Goal: Information Seeking & Learning: Check status

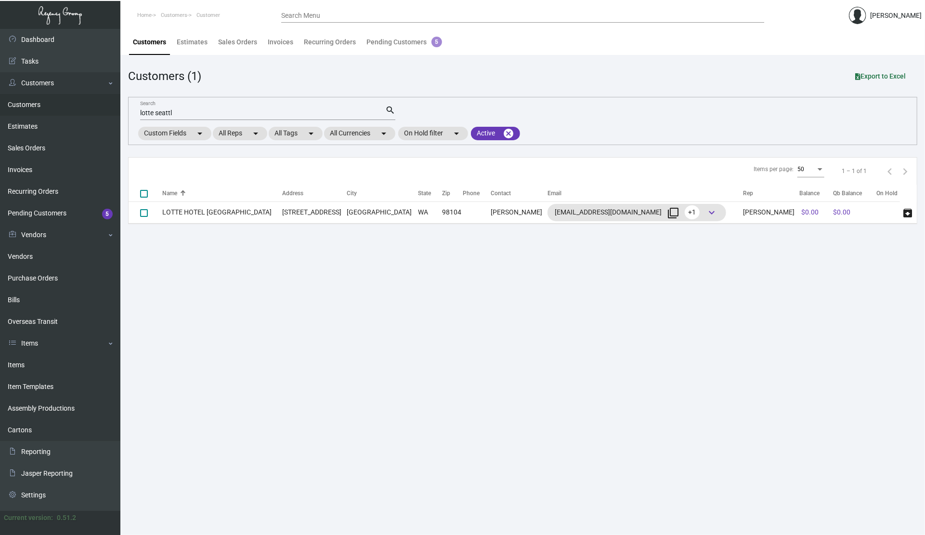
click at [846, 330] on main "Customers Estimates Sales Orders Invoices Recurring Orders Pending Customers 5 …" at bounding box center [522, 282] width 805 height 506
click at [720, 384] on main "Customers Estimates Sales Orders Invoices Recurring Orders Pending Customers 5 …" at bounding box center [522, 282] width 805 height 506
click at [25, 365] on link "Items" at bounding box center [60, 365] width 120 height 22
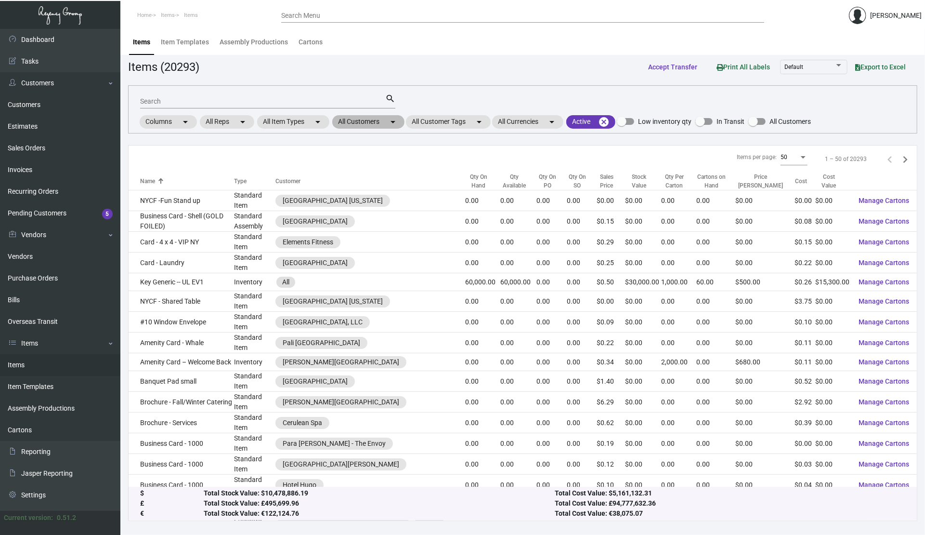
click at [359, 122] on mat-chip "All Customers arrow_drop_down" at bounding box center [368, 121] width 72 height 13
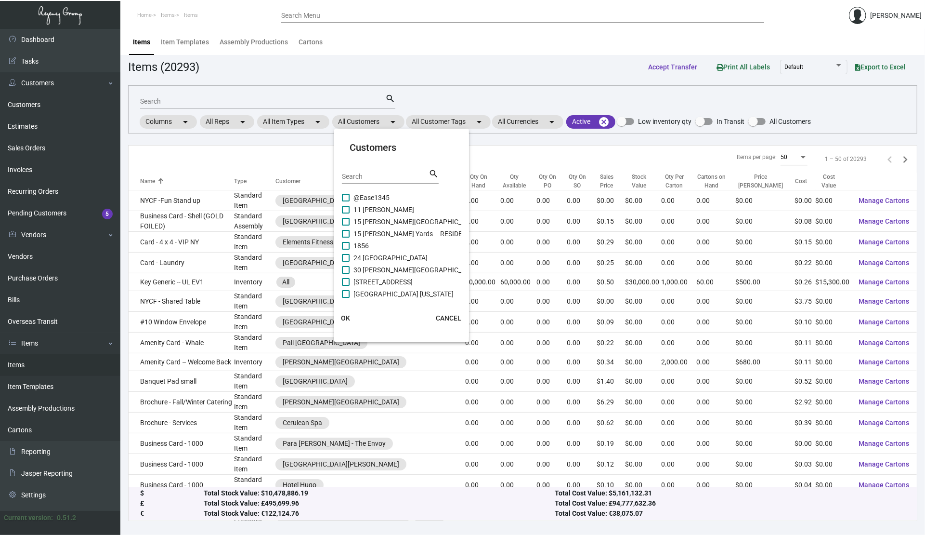
drag, startPoint x: 364, startPoint y: 180, endPoint x: 368, endPoint y: 170, distance: 11.0
click at [365, 179] on div "Search" at bounding box center [385, 176] width 87 height 15
click at [372, 166] on mat-card-header "Customers Search search" at bounding box center [401, 166] width 119 height 52
click at [373, 178] on input "Search" at bounding box center [385, 177] width 87 height 8
type input "[PERSON_NAME]"
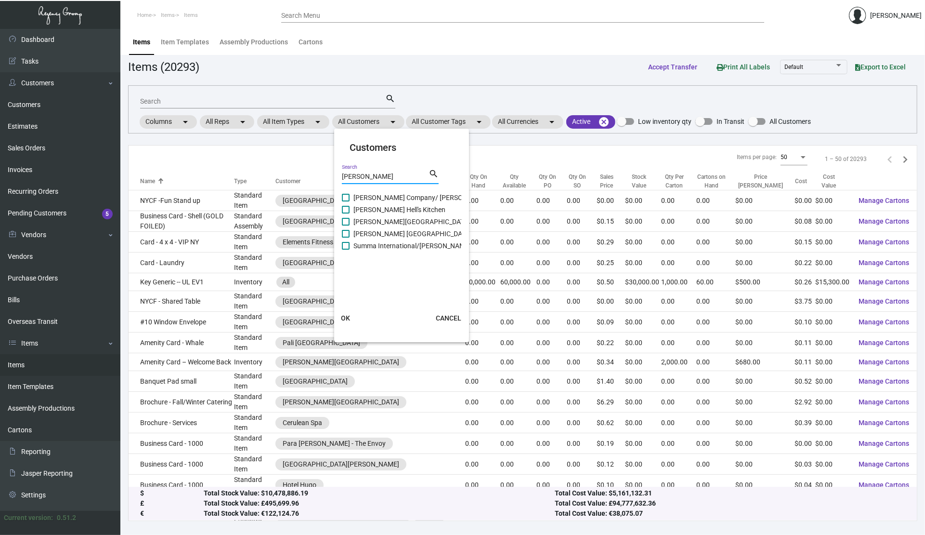
click at [357, 220] on span "[PERSON_NAME][GEOGRAPHIC_DATA] Waikiki" at bounding box center [422, 222] width 139 height 12
click at [346, 225] on input "[PERSON_NAME][GEOGRAPHIC_DATA] Waikiki" at bounding box center [345, 225] width 0 height 0
checkbox input "true"
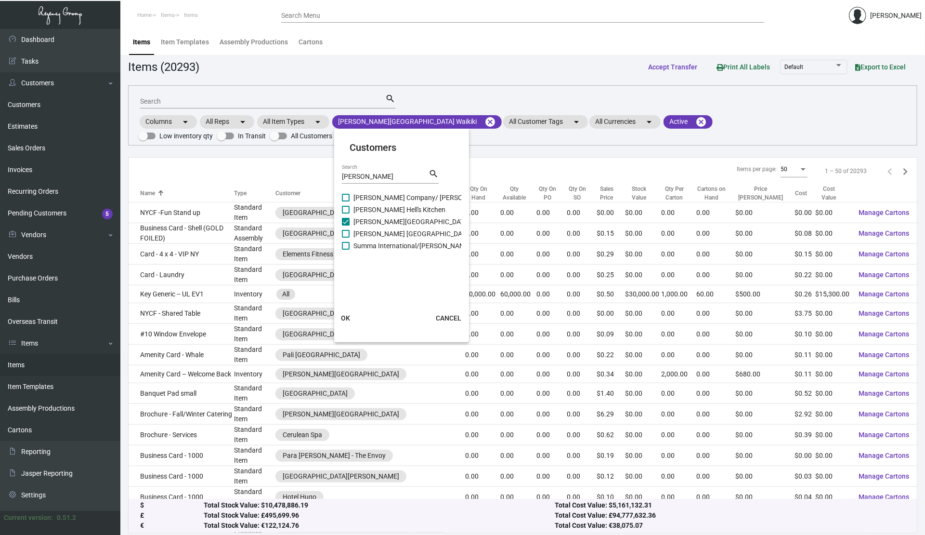
click at [347, 314] on span "OK" at bounding box center [345, 318] width 9 height 8
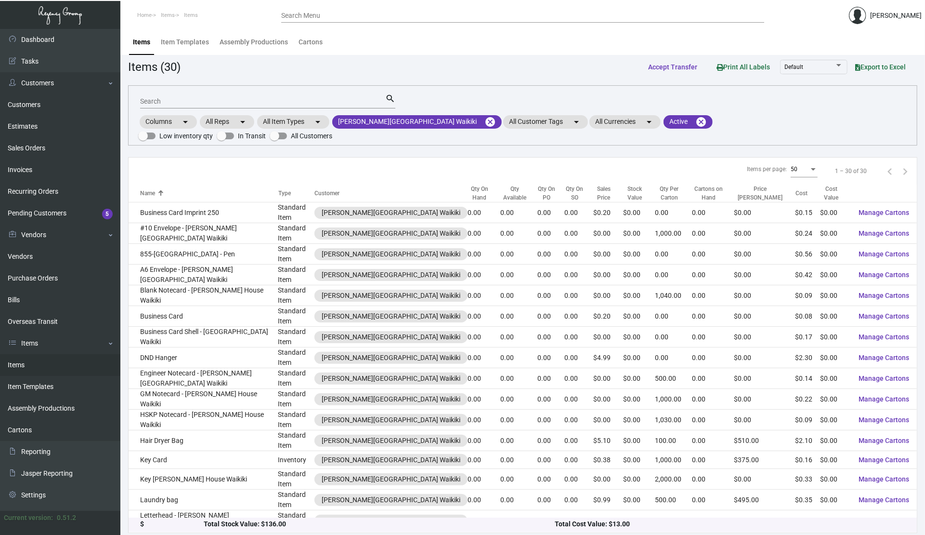
click at [235, 102] on input "Search" at bounding box center [262, 102] width 245 height 8
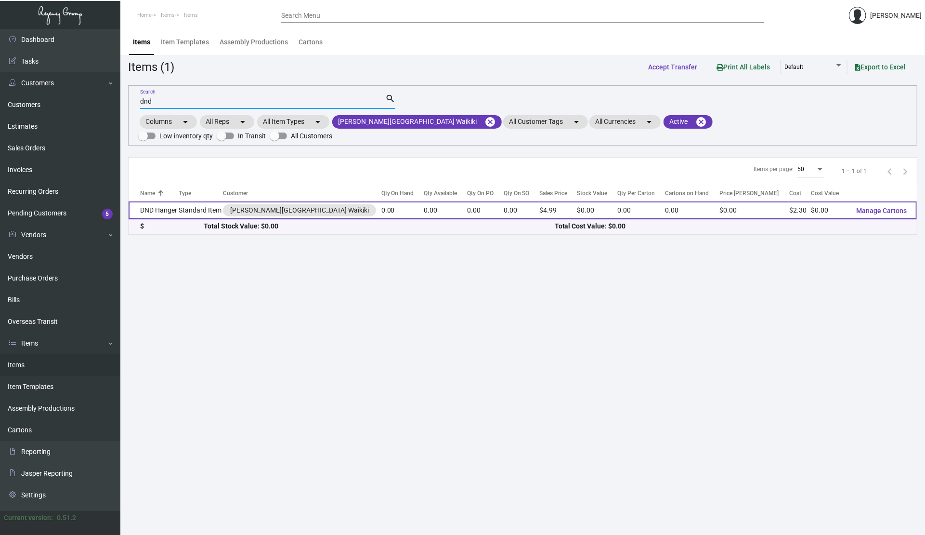
type input "dnd"
click at [179, 201] on td "DND Hanger" at bounding box center [154, 210] width 50 height 18
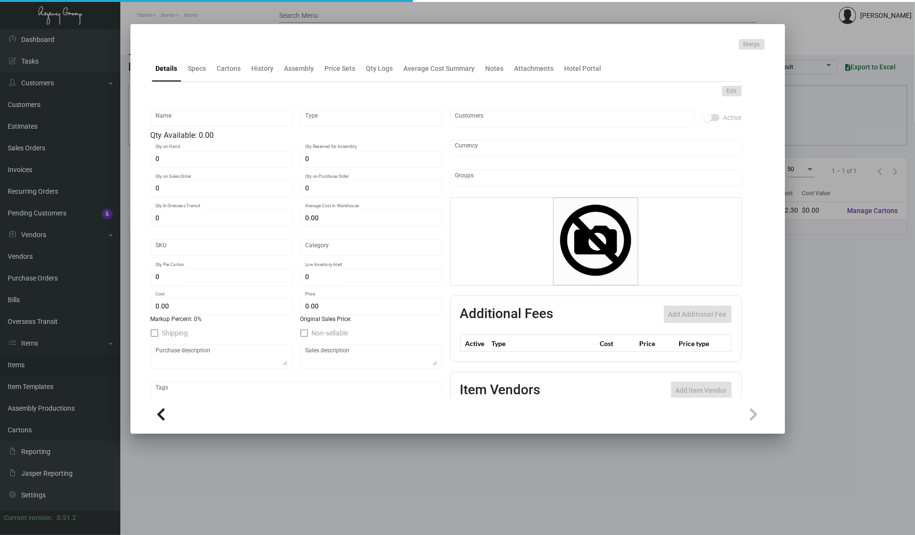
type input "DND Hanger"
type input "Standard Item"
type input "$ 2.30"
type input "RHKDNDL"
type input "Overseas"
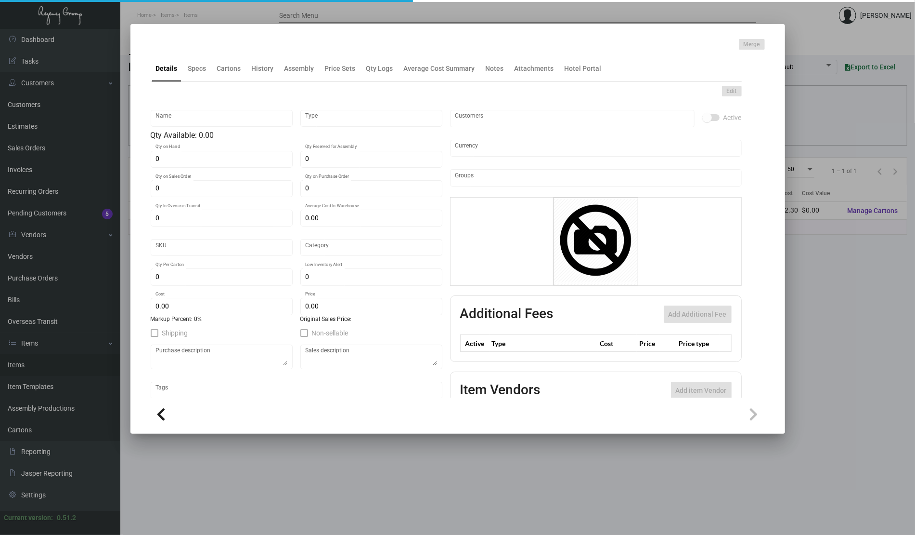
type input "$ 2.30"
type input "$ 4.99"
checkbox input "true"
type input "United States Dollar $"
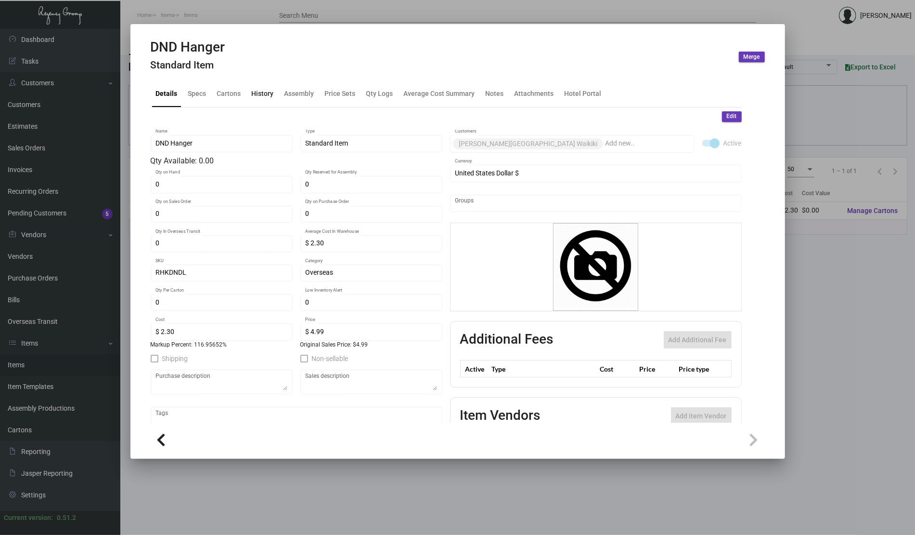
click at [259, 101] on div "History" at bounding box center [263, 93] width 30 height 23
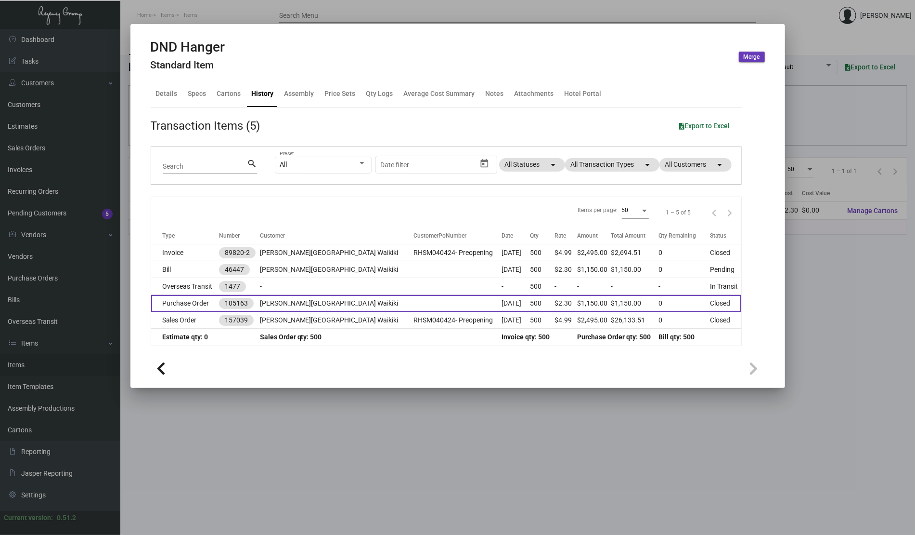
click at [414, 303] on td at bounding box center [458, 303] width 88 height 17
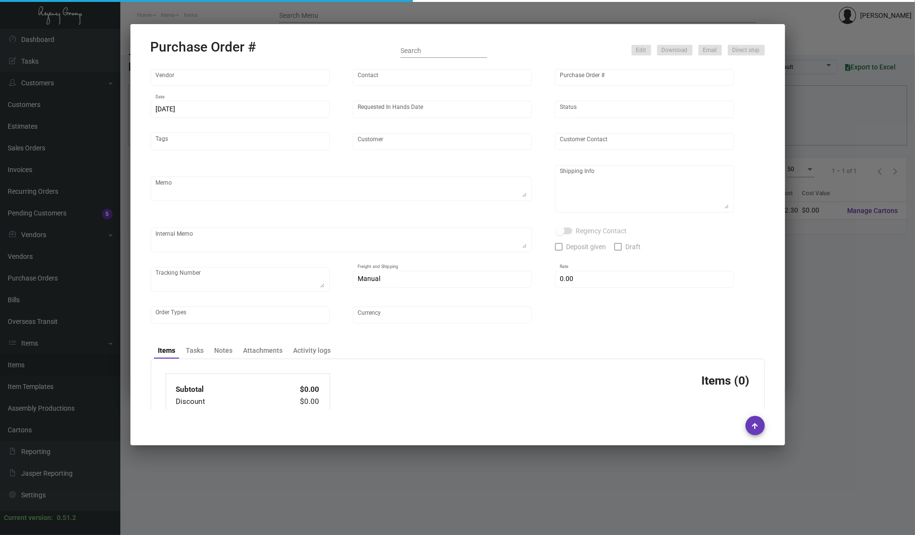
type input "Shanghai East Industrial Co., Ltd,"
type input "[PERSON_NAME]"
type input "105163"
type input "[DATE]"
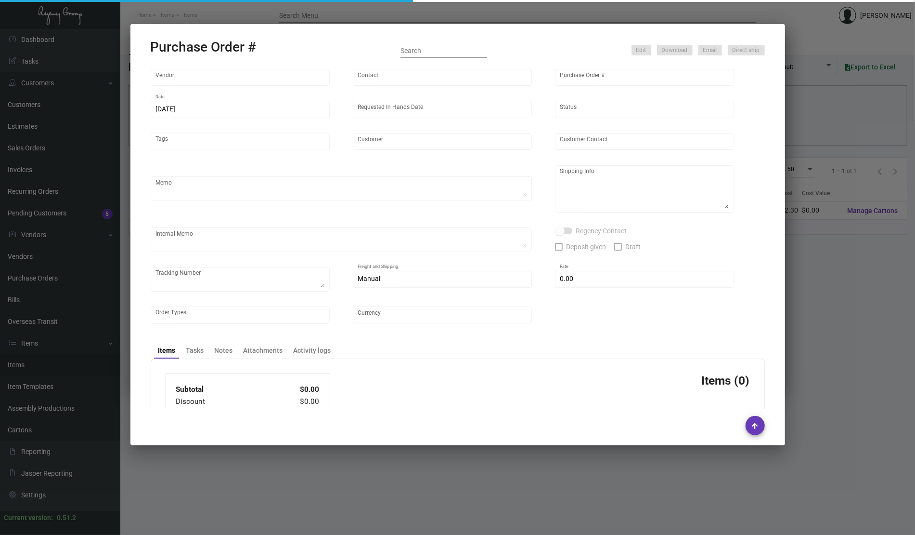
type input "[PERSON_NAME][GEOGRAPHIC_DATA] Waikiki"
type textarea "shipping instructions - pending"
type textarea "Regency Group NJ - [PERSON_NAME] [STREET_ADDRESS]"
type textarea "DND - shipping to LA warehouse - 10/15 [DATE] ACH down-payment rec'd $26,029.00"
checkbox input "true"
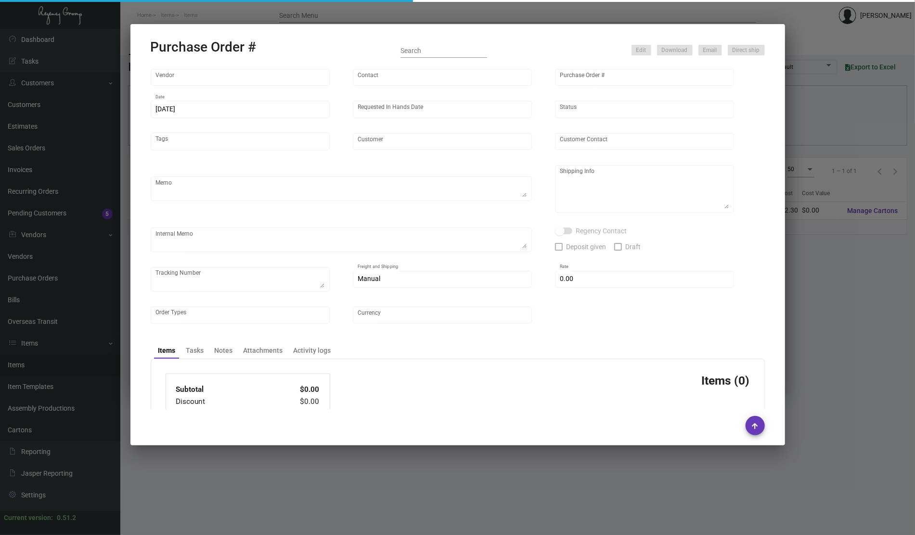
type input "$ 0.00"
type input "United States Dollar $"
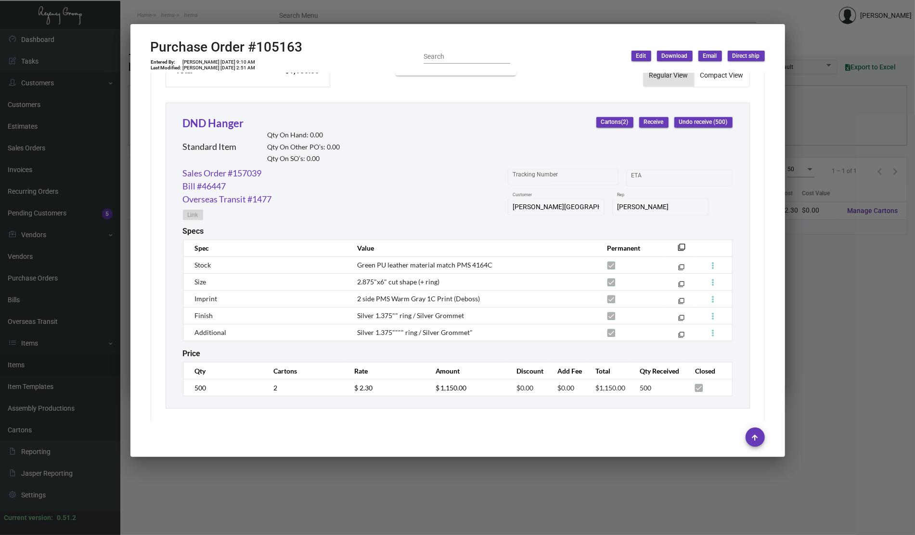
scroll to position [431, 0]
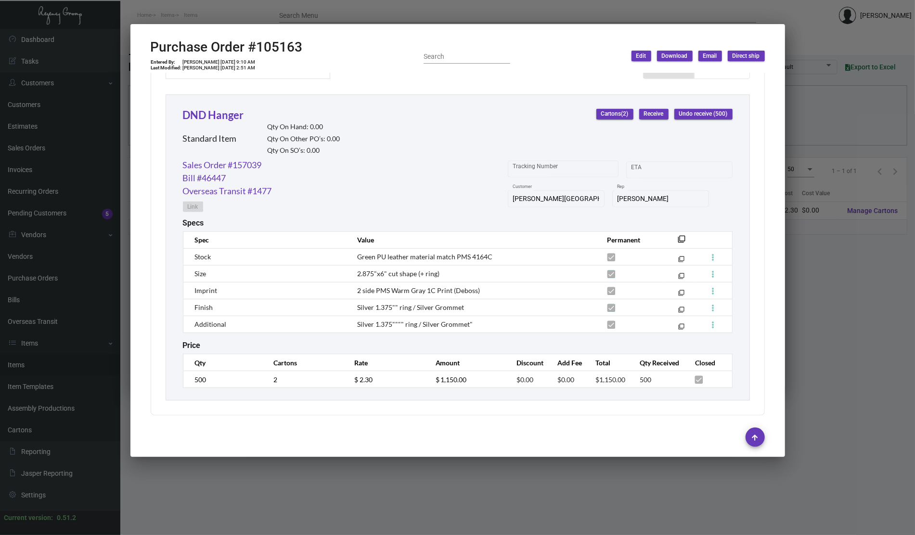
click at [755, 158] on div "Subtotal $1,150.00 Discount $0.00 Additional Fees $0.00 Shipping $0.00 Total $1…" at bounding box center [458, 199] width 614 height 432
click at [679, 241] on mat-icon "filter_none" at bounding box center [683, 242] width 8 height 8
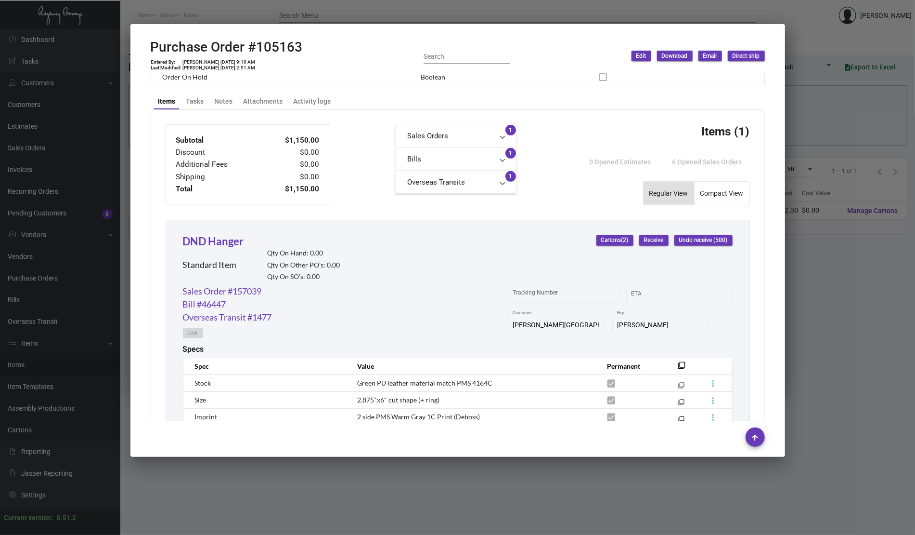
scroll to position [174, 0]
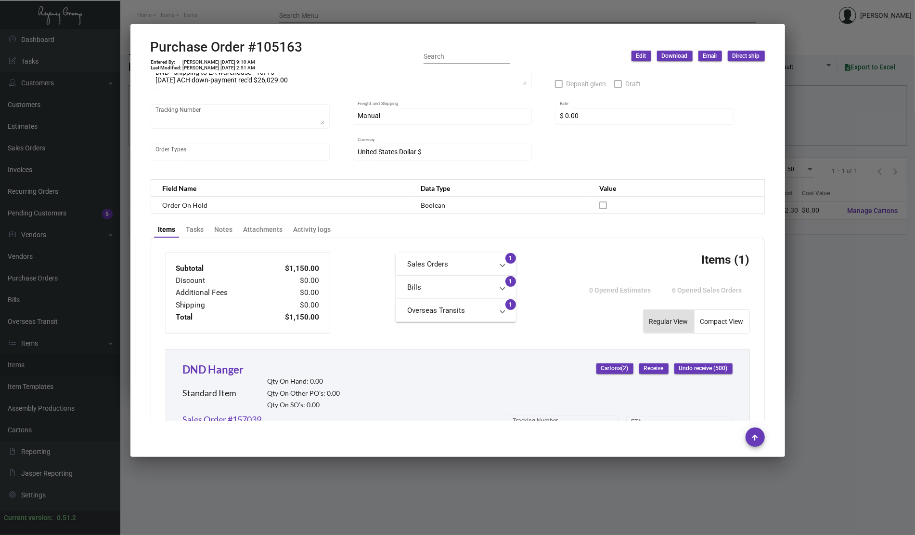
click at [274, 40] on h2 "Purchase Order #105163" at bounding box center [227, 47] width 152 height 16
copy h2 "105163"
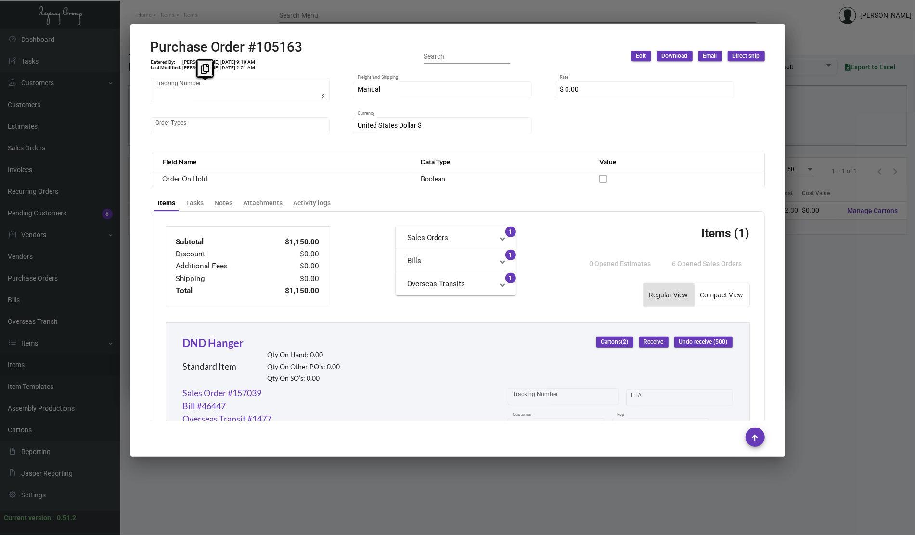
scroll to position [431, 0]
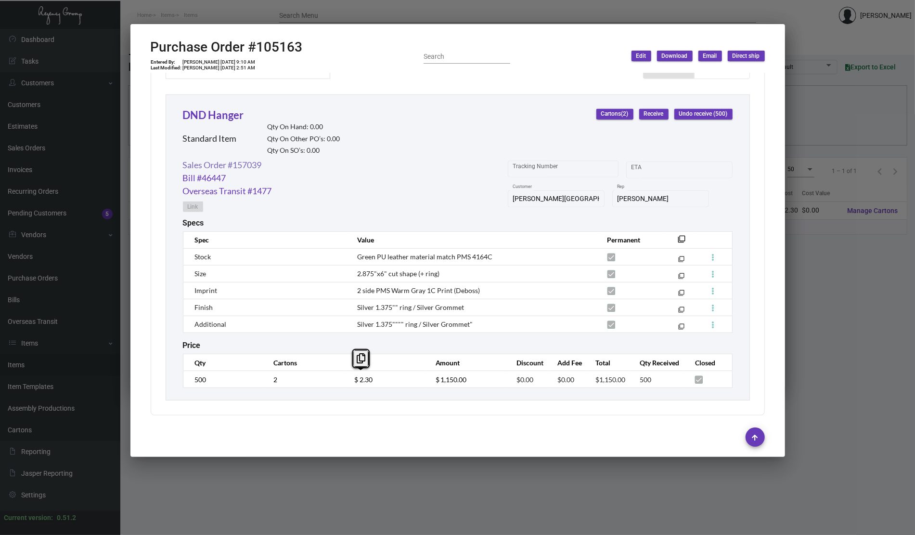
click at [258, 161] on link "Sales Order #157039" at bounding box center [222, 164] width 79 height 13
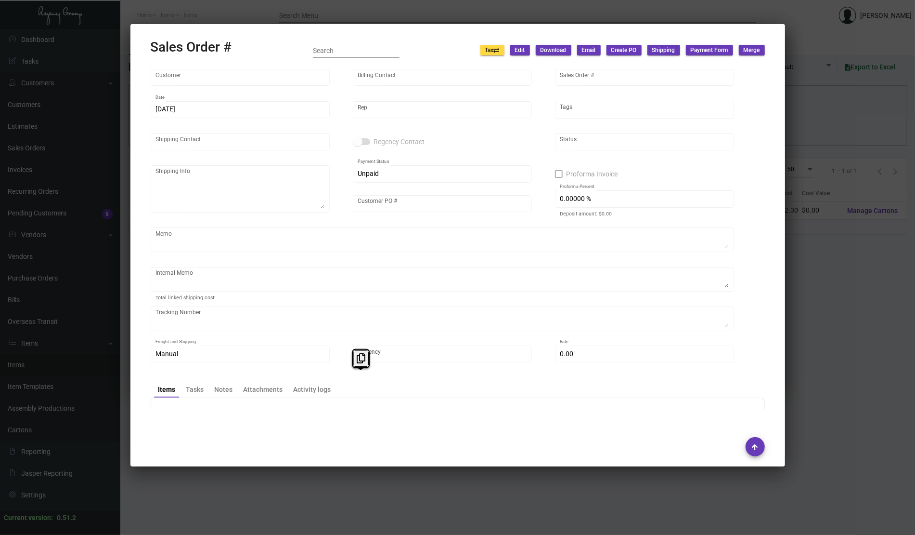
type input "[PERSON_NAME][GEOGRAPHIC_DATA] Waikiki"
type input "[PERSON_NAME]"
type input "157039"
type input "[DATE]"
type input "[PERSON_NAME]"
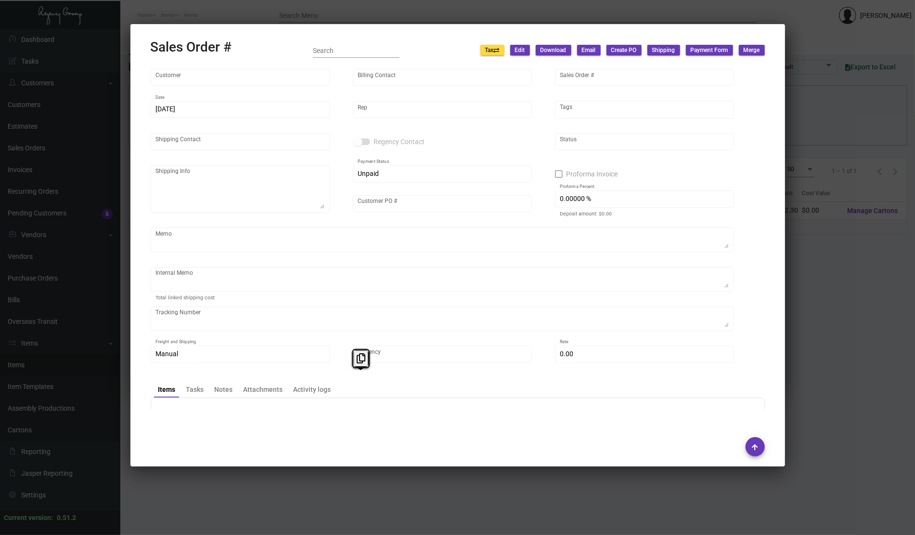
type textarea "[PERSON_NAME][GEOGRAPHIC_DATA] Waikiki-Attn: [PERSON_NAME] [STREET_ADDRESS]"
type input "RHSM040424- Preopening"
checkbox input "true"
type input "100.00000 %"
type textarea "robe sample PO #104770 - option 2 [DATE] ACH down-payment rec'd $26,029.00 $95.…"
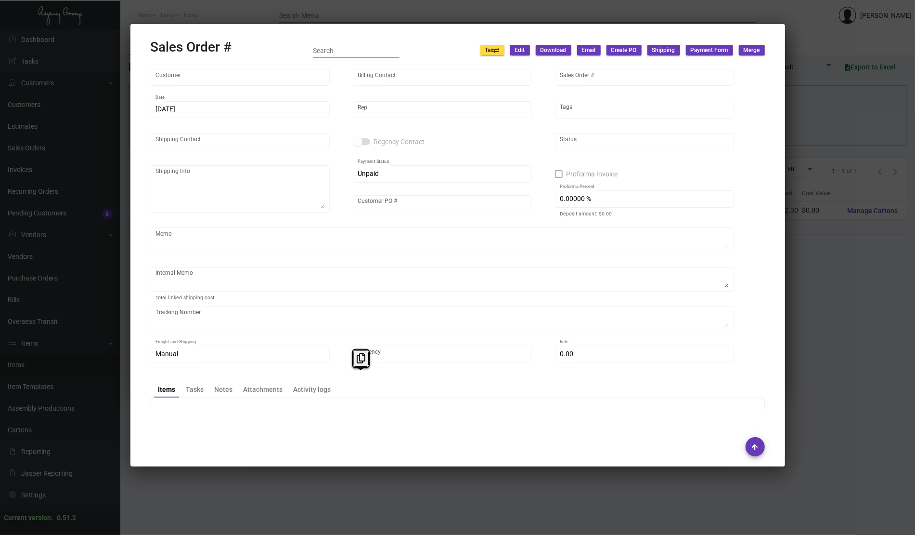
type input "United States Dollar $"
type input "$ 104.51"
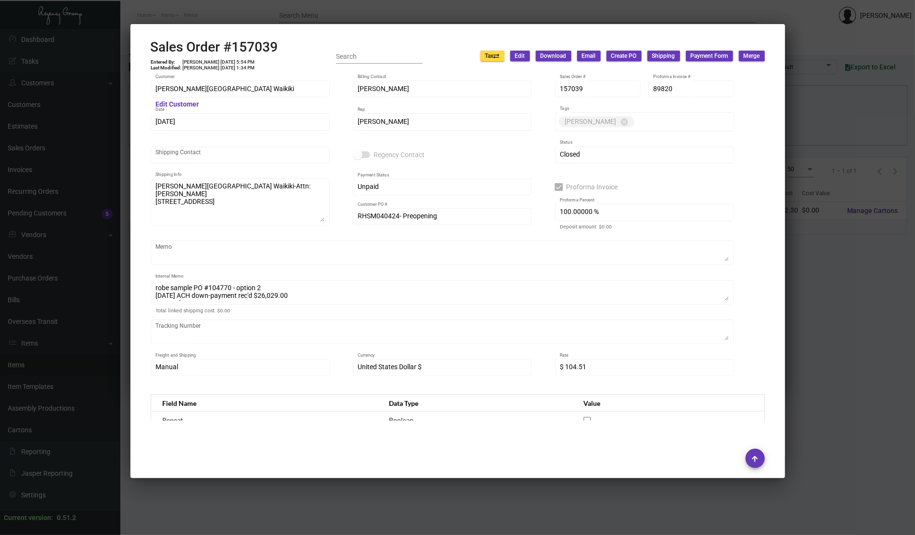
click at [255, 47] on h2 "Sales Order #157039" at bounding box center [215, 47] width 128 height 16
copy h2 "157039"
click at [218, 116] on div "[DATE] Date" at bounding box center [240, 121] width 169 height 19
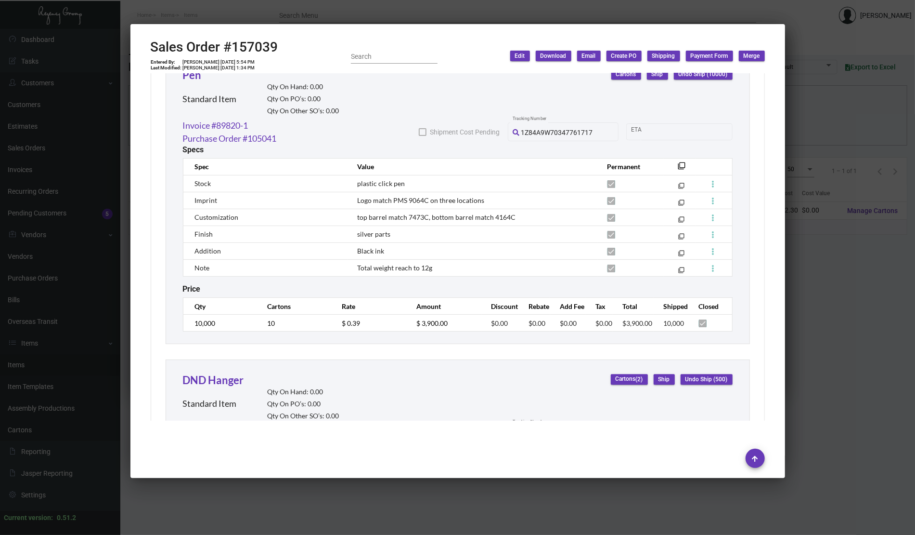
scroll to position [2311, 0]
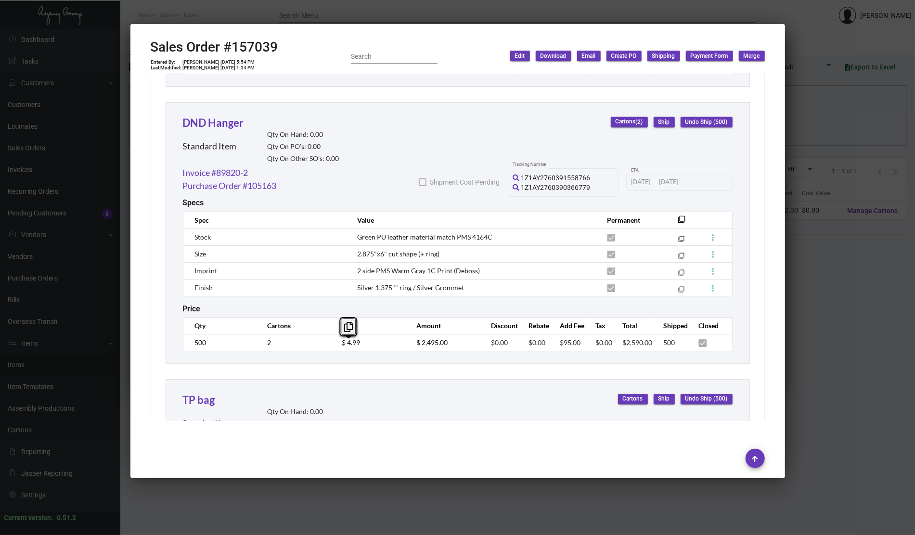
click at [58, 191] on div at bounding box center [457, 267] width 915 height 535
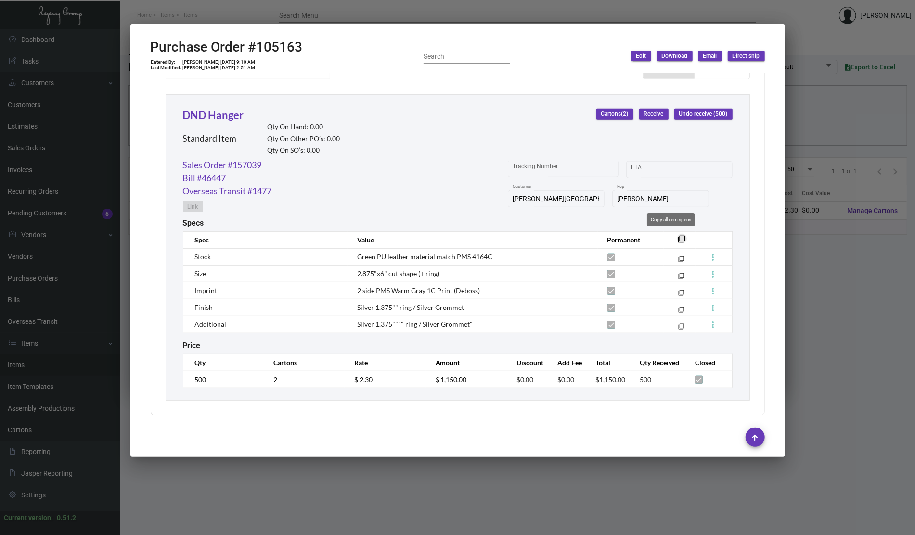
click at [678, 237] on button "filter_none" at bounding box center [683, 239] width 10 height 10
click at [29, 238] on div at bounding box center [457, 267] width 915 height 535
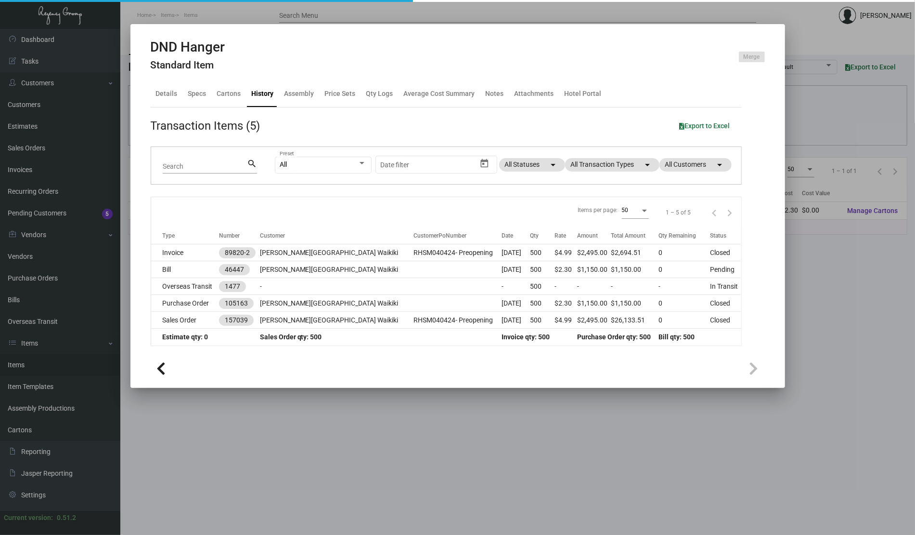
click at [38, 300] on div at bounding box center [457, 267] width 915 height 535
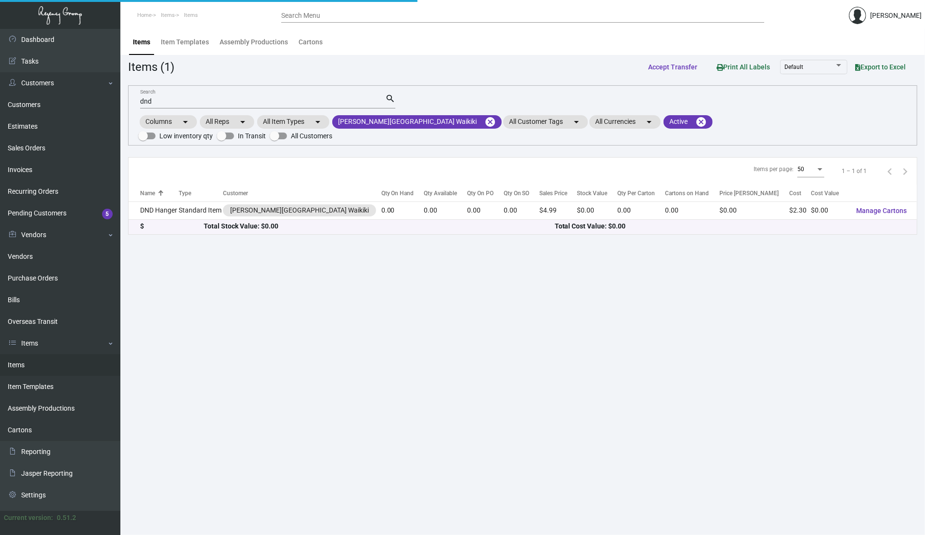
click at [19, 369] on link "Items" at bounding box center [60, 365] width 120 height 22
click at [484, 122] on mat-icon "cancel" at bounding box center [490, 122] width 12 height 12
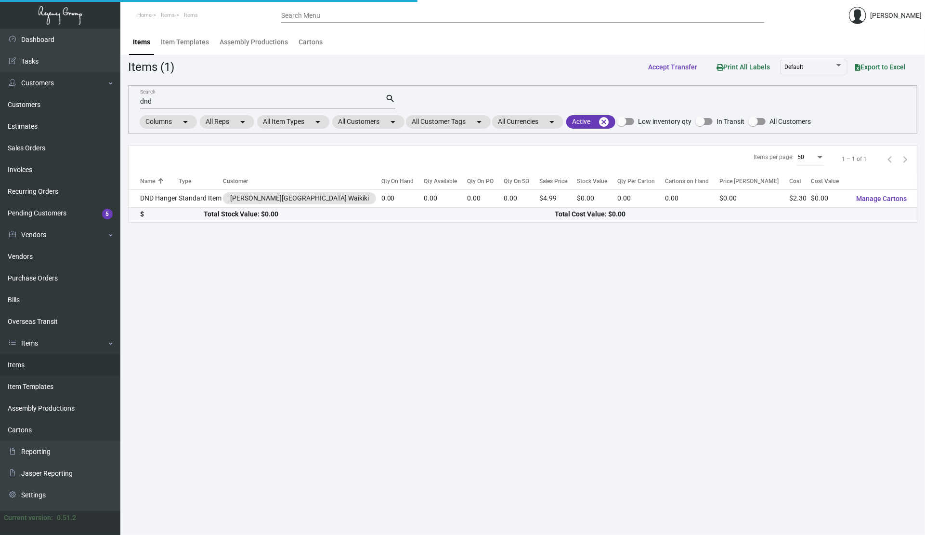
click at [286, 100] on input "dnd" at bounding box center [262, 102] width 245 height 8
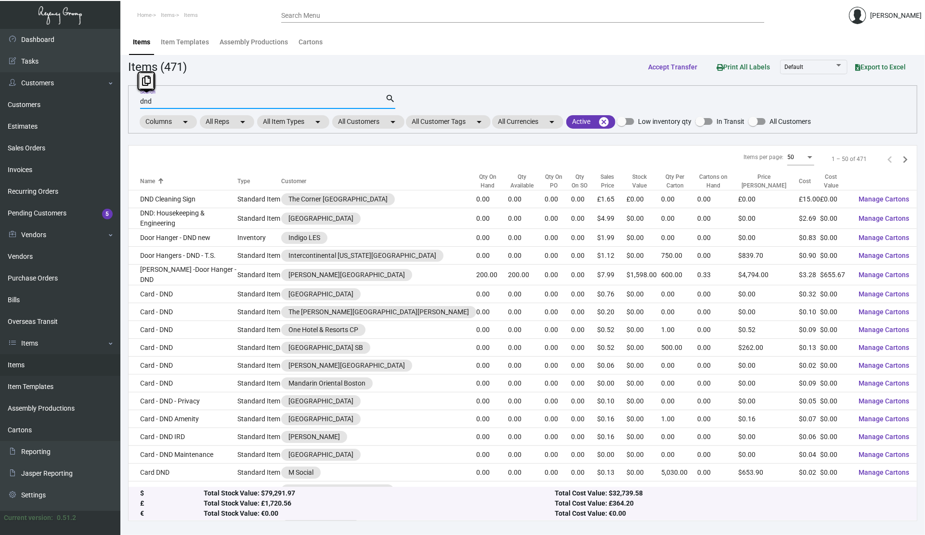
click at [286, 100] on input "dnd" at bounding box center [262, 102] width 245 height 8
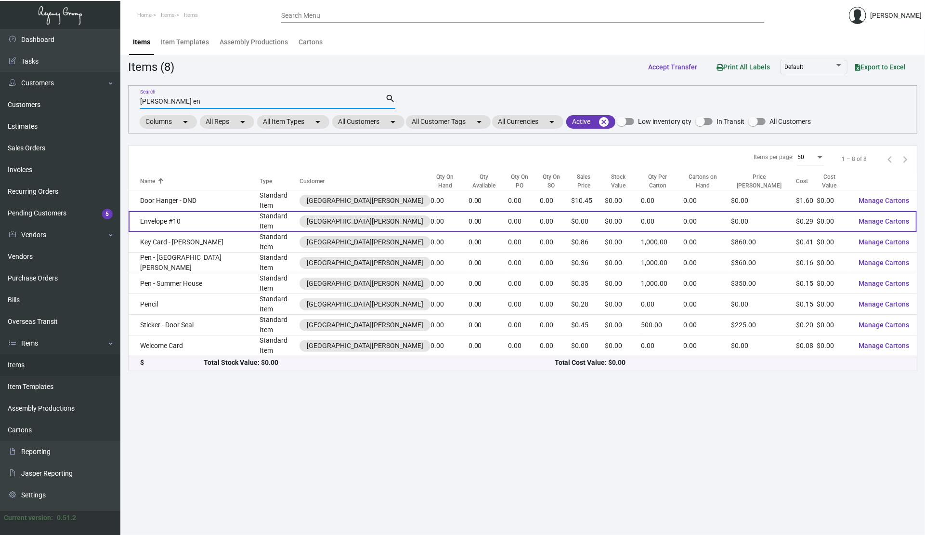
type input "[PERSON_NAME] en"
click at [182, 220] on td "Envelope #10" at bounding box center [194, 221] width 131 height 21
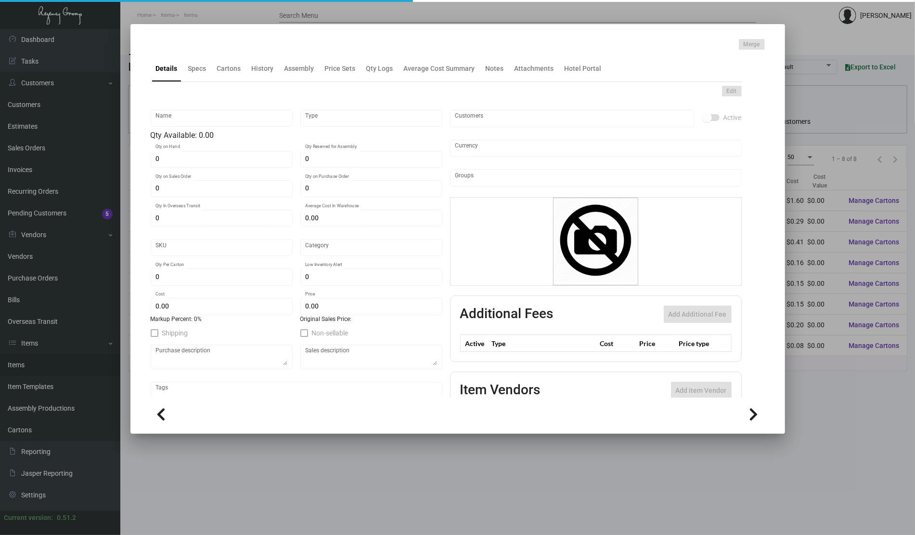
type input "Envelope #10"
type input "Standard Item"
type input "$ 0.00"
type input "MAG-Envelope-74"
type input "Standard"
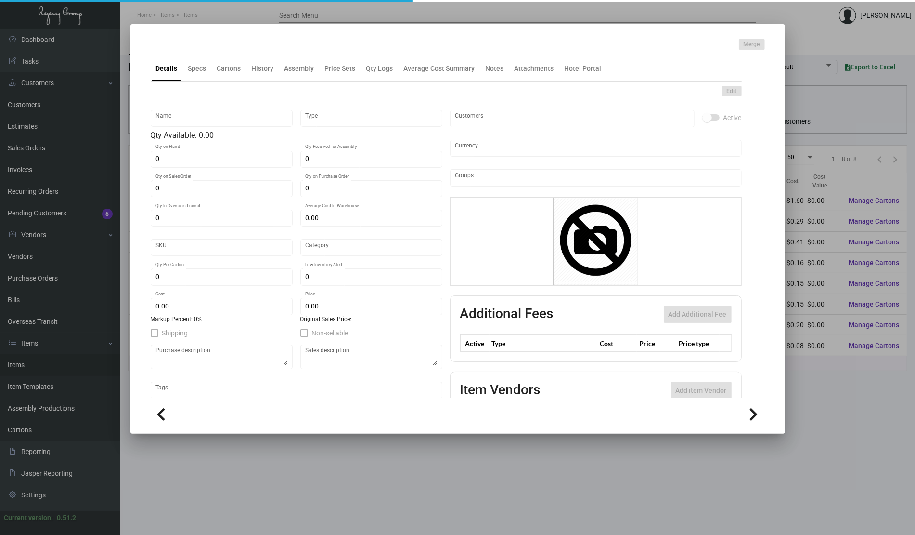
type input "$ 0.29245"
type input "$ 0.00"
checkbox input "true"
type input "United States Dollar $"
click at [259, 50] on div "Merge" at bounding box center [458, 44] width 614 height 11
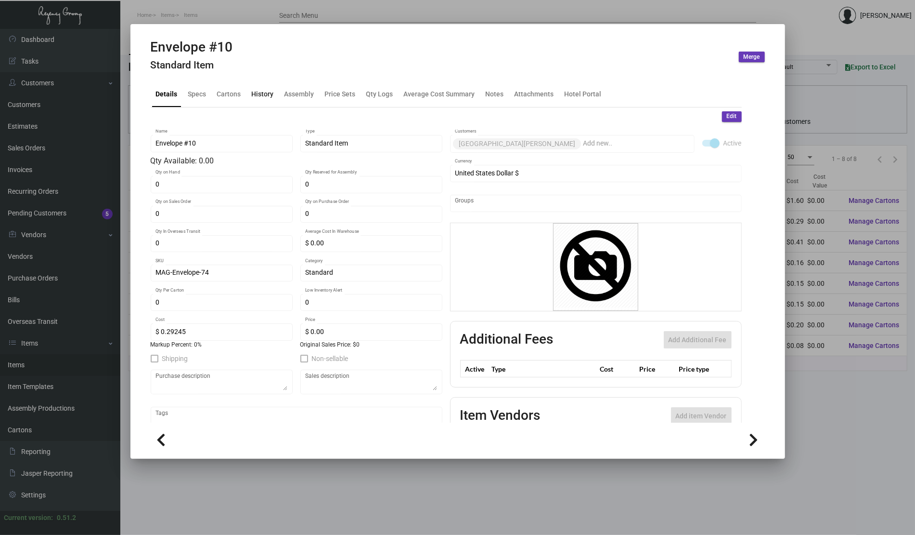
click at [258, 91] on div "History" at bounding box center [263, 94] width 22 height 10
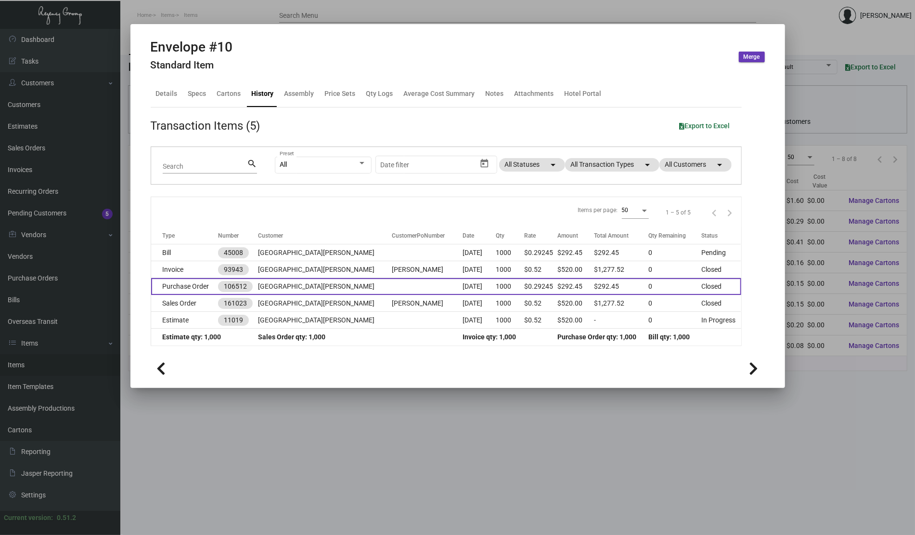
click at [392, 289] on td at bounding box center [427, 286] width 71 height 17
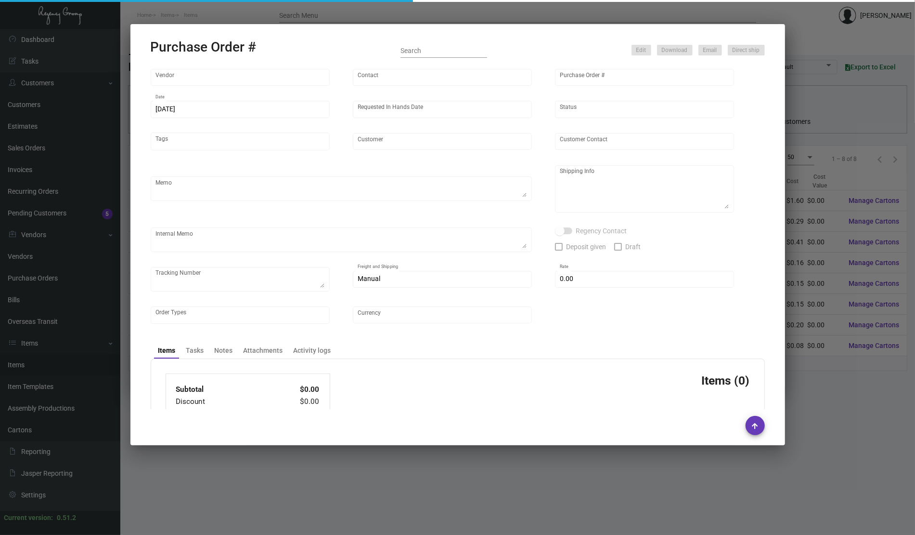
type input "Impact Printing"
type input "Impact Orders"
type input "106512"
type input "[DATE]"
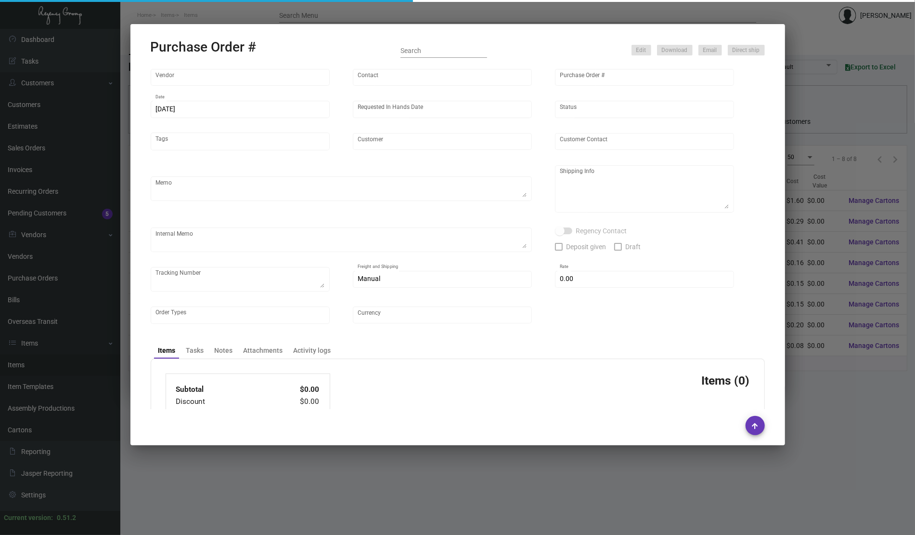
type input "[GEOGRAPHIC_DATA][PERSON_NAME]"
type input "[PERSON_NAME]"
type textarea "Quote# 50016 / Please reach out to SH for UPS labels."
type textarea "Hotel [PERSON_NAME] [STREET_ADDRESS]"
type textarea "7/23 - Proofs approved. 7/24 - Requested ESD. 7/26 Proofs approved 7/29 - Reque…"
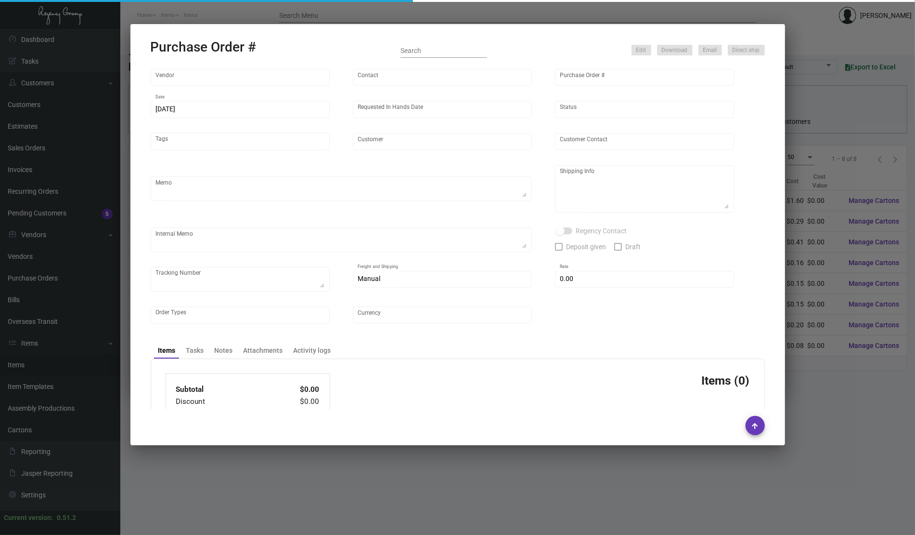
type input "$ 0.00"
type input "United States Dollar $"
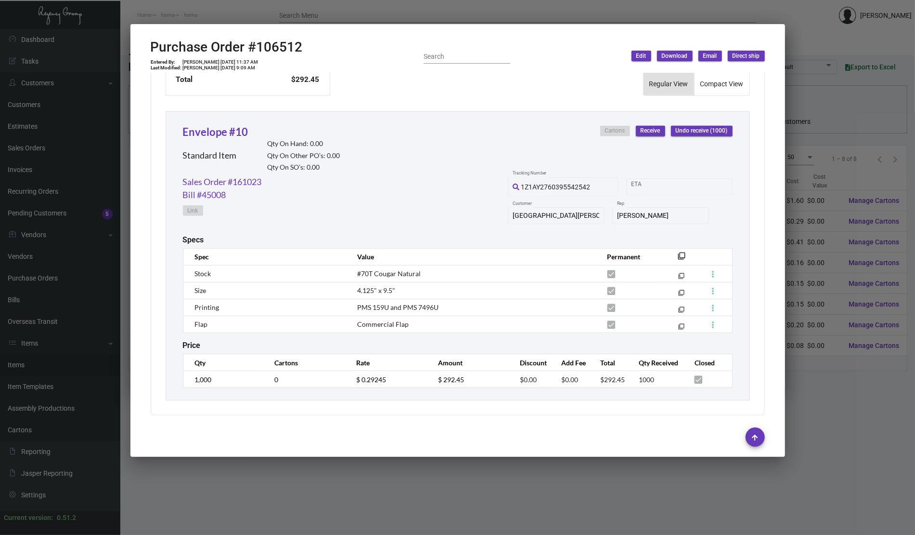
scroll to position [415, 0]
click at [672, 248] on th "filter_none" at bounding box center [680, 256] width 32 height 17
click at [679, 255] on mat-icon "filter_none" at bounding box center [683, 259] width 8 height 8
click at [837, 91] on div at bounding box center [457, 267] width 915 height 535
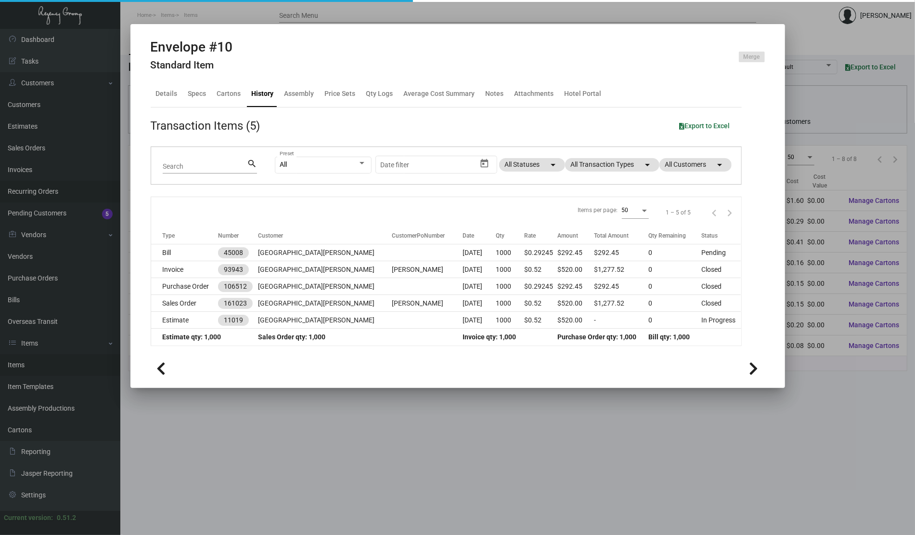
click at [65, 198] on div at bounding box center [457, 267] width 915 height 535
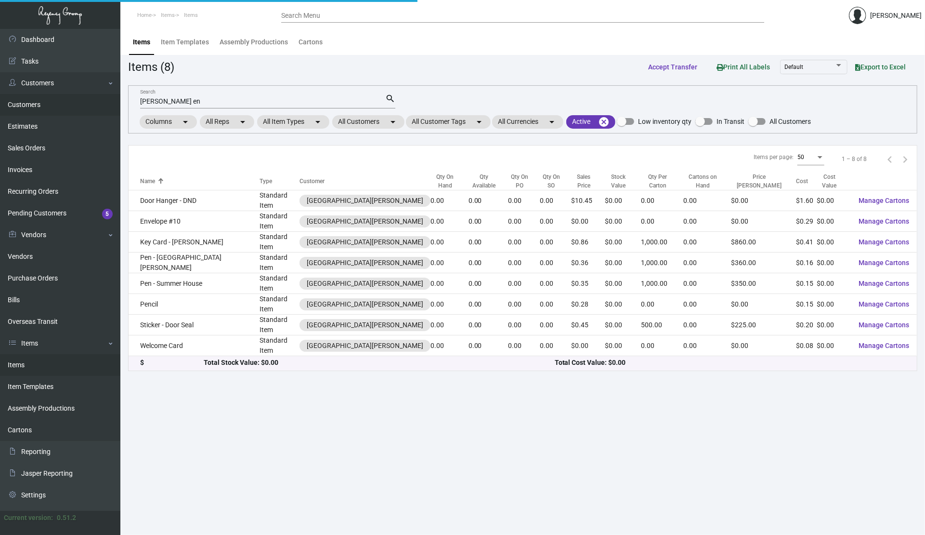
click at [53, 97] on link "Customers" at bounding box center [60, 105] width 120 height 22
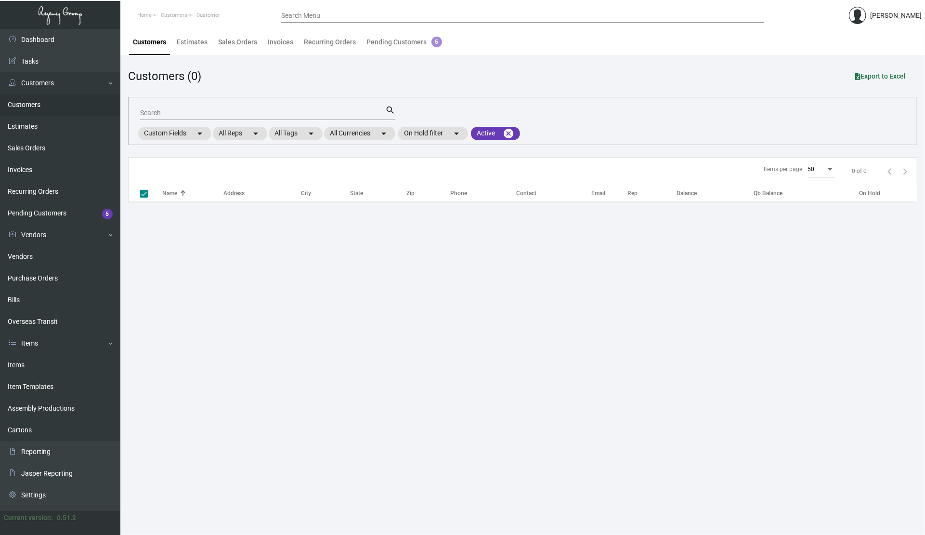
checkbox input "false"
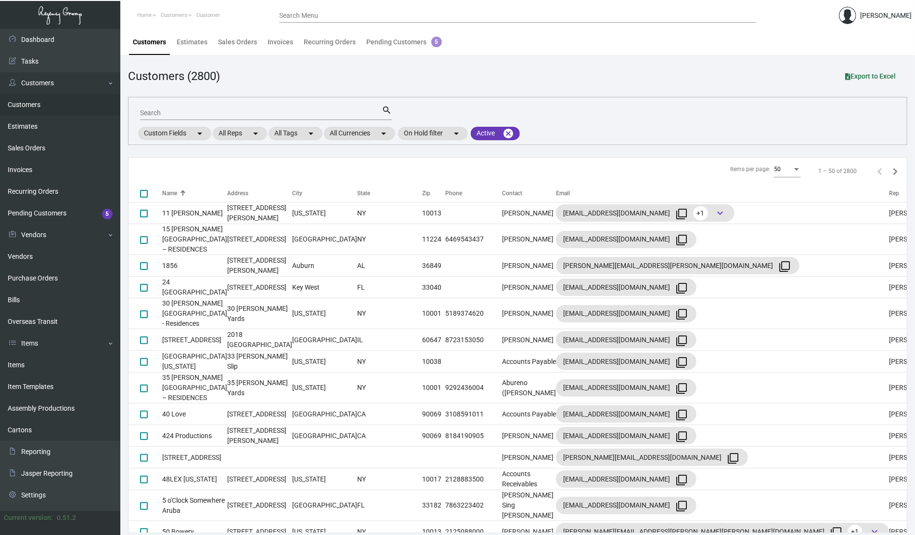
click at [276, 103] on mat-form-field "Search search" at bounding box center [266, 112] width 252 height 30
click at [267, 112] on input "Search" at bounding box center [261, 113] width 242 height 8
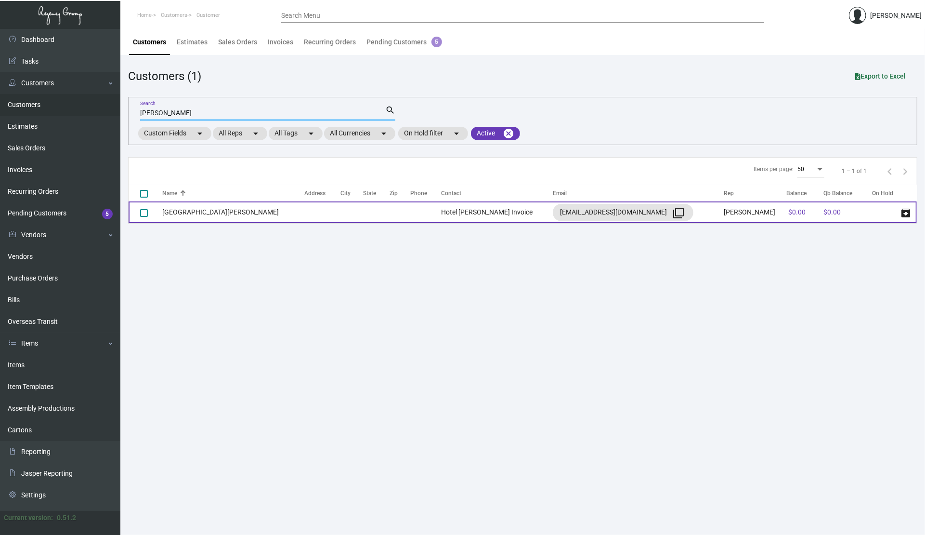
type input "[PERSON_NAME]"
click at [304, 213] on td at bounding box center [322, 212] width 36 height 22
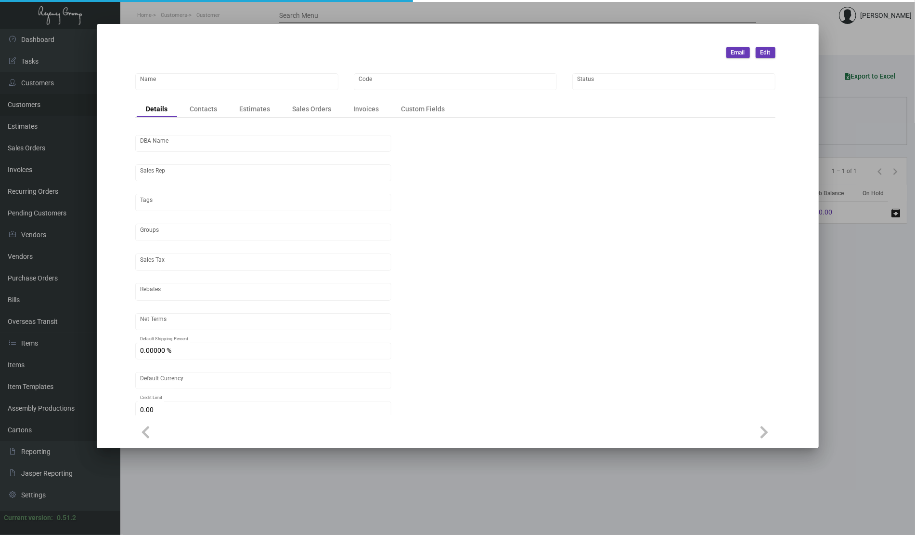
type input "[GEOGRAPHIC_DATA][PERSON_NAME]"
type input "MAG"
type input "[PERSON_NAME]"
type input "Out of State"
type input "Net 30"
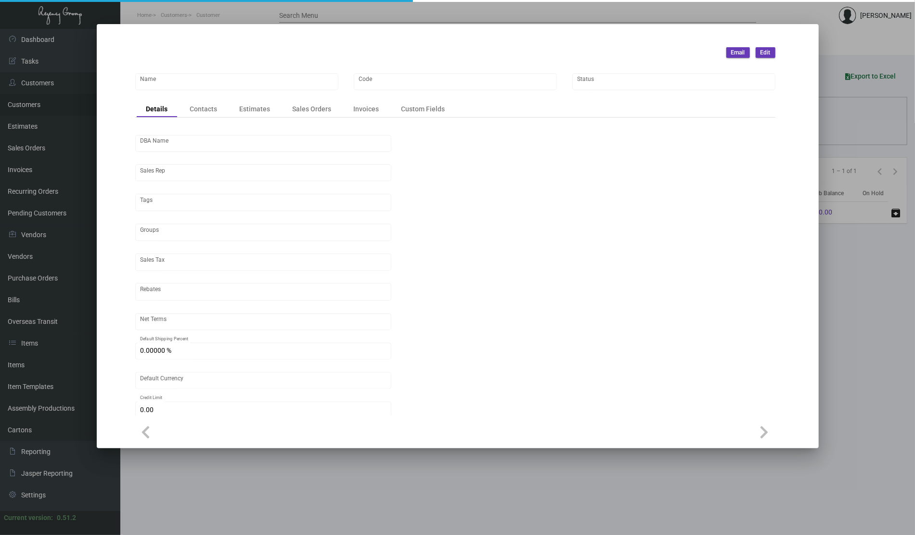
type input "United States Dollar $"
type input "$ 0.00"
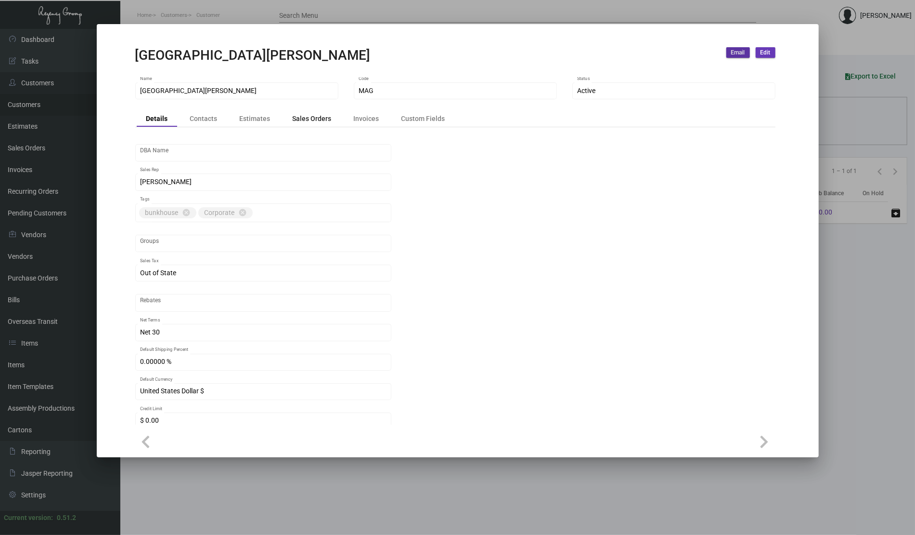
click at [293, 118] on div "Sales Orders" at bounding box center [312, 118] width 39 height 10
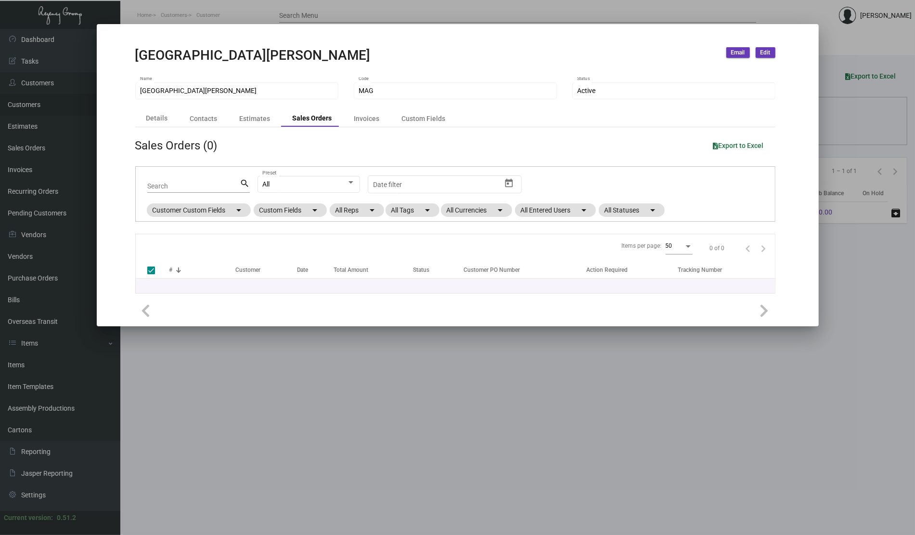
checkbox input "false"
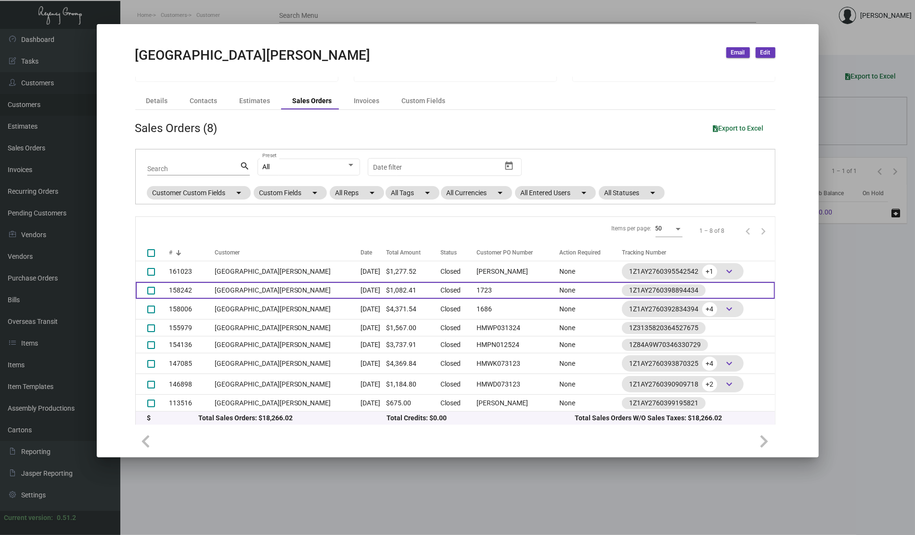
scroll to position [22, 0]
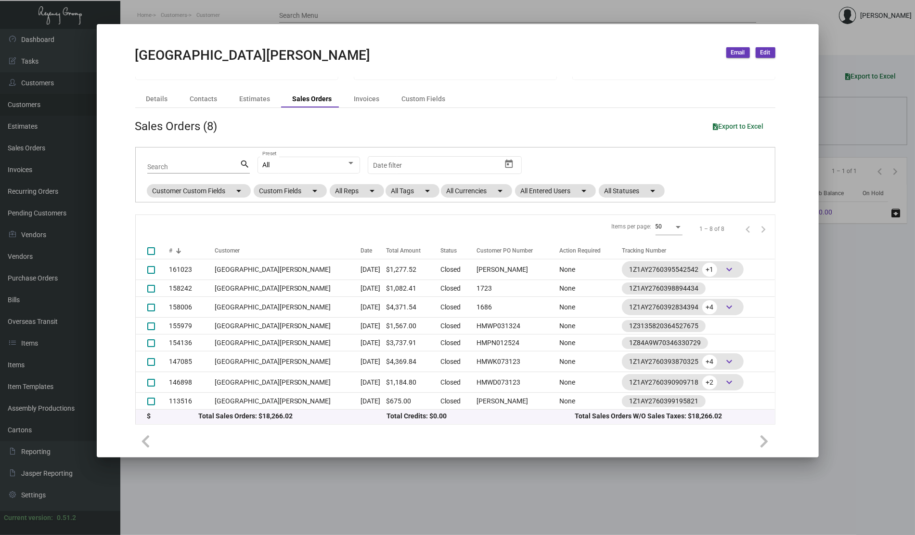
click at [867, 335] on div at bounding box center [457, 267] width 915 height 535
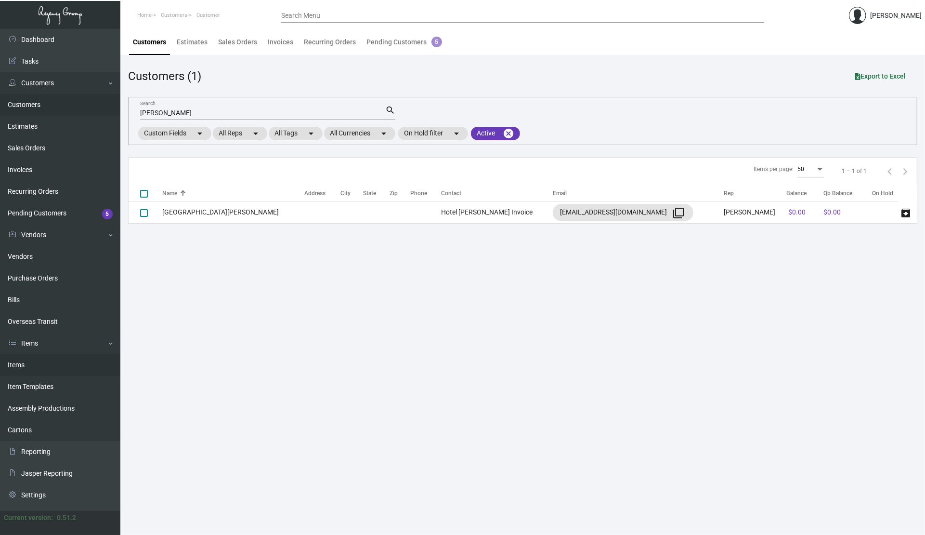
click at [49, 360] on link "Items" at bounding box center [60, 365] width 120 height 22
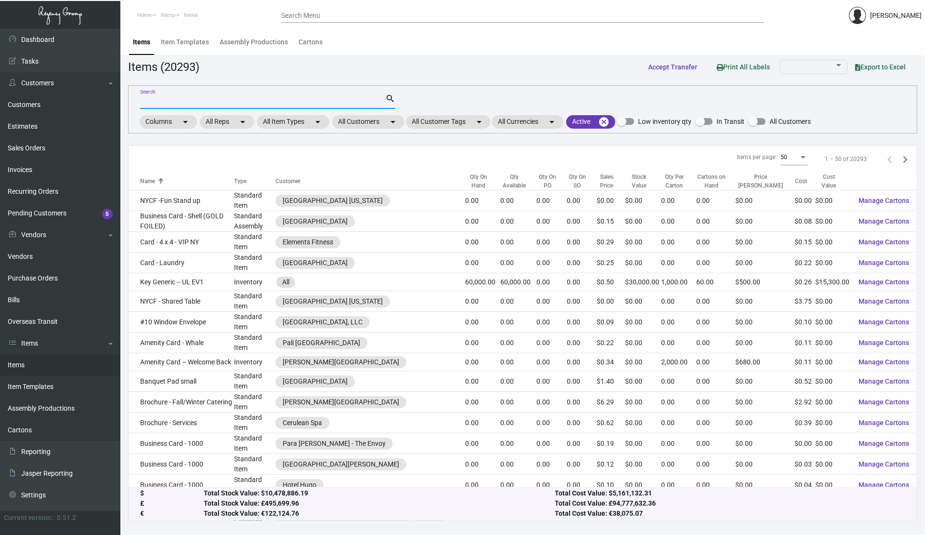
click at [270, 98] on input "Search" at bounding box center [262, 102] width 245 height 8
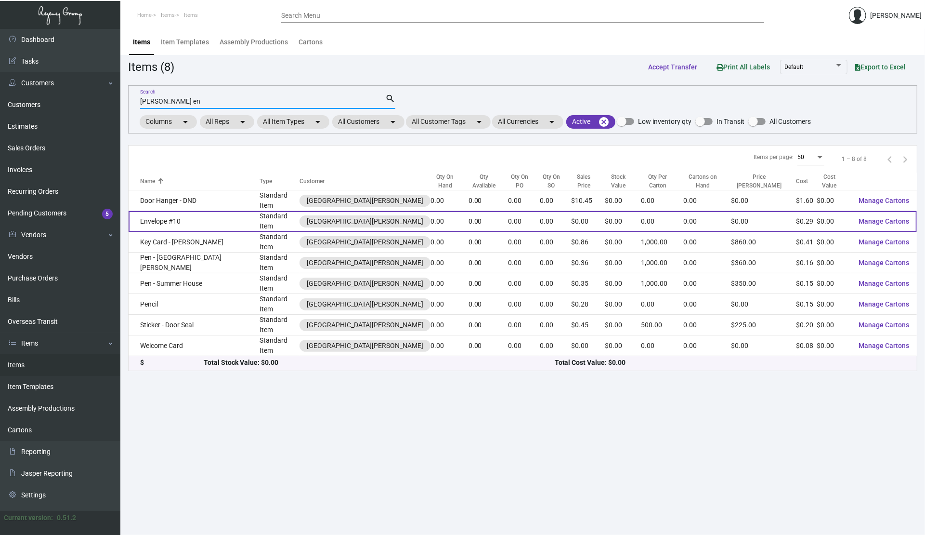
type input "[PERSON_NAME] en"
click at [180, 214] on td "Envelope #10" at bounding box center [194, 221] width 131 height 21
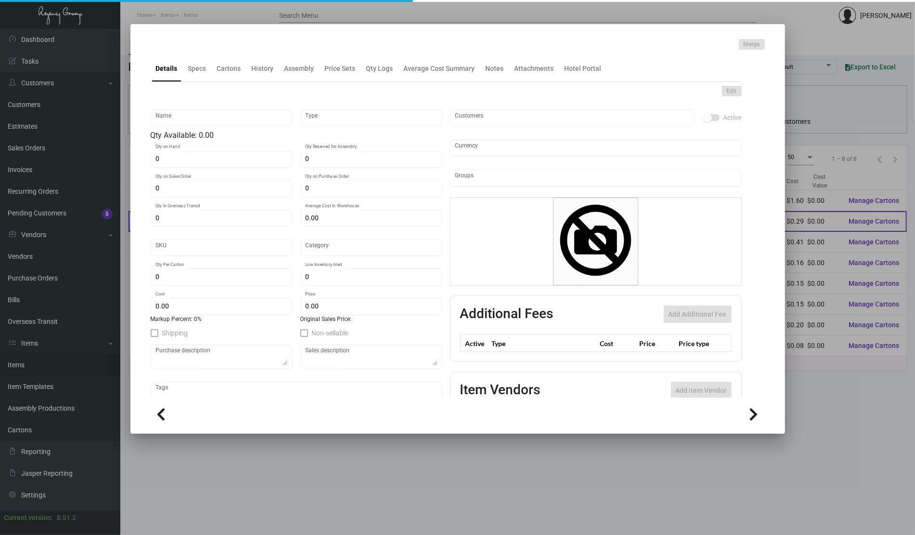
type input "Envelope #10"
type input "Standard Item"
type input "$ 0.00"
type input "MAG-Envelope-74"
type input "Standard"
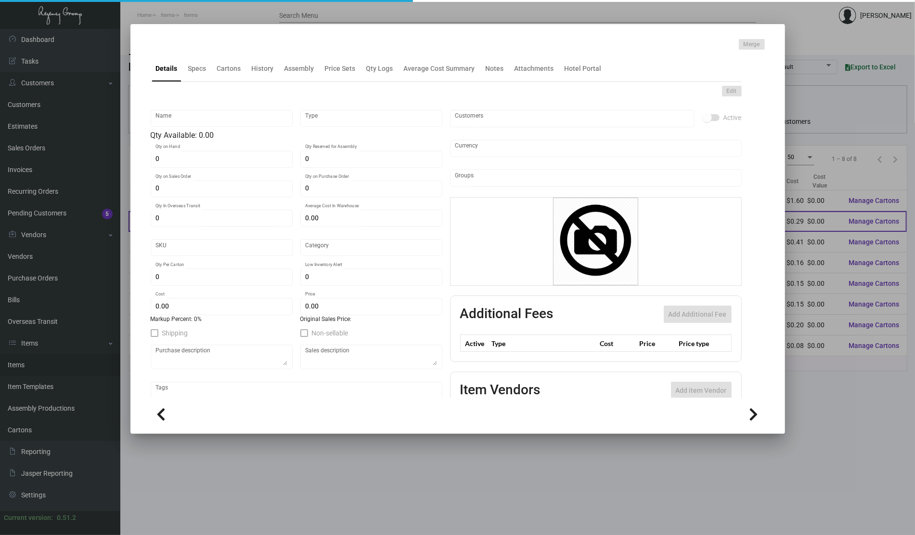
type input "$ 0.29245"
type input "$ 0.00"
checkbox input "true"
type input "United States Dollar $"
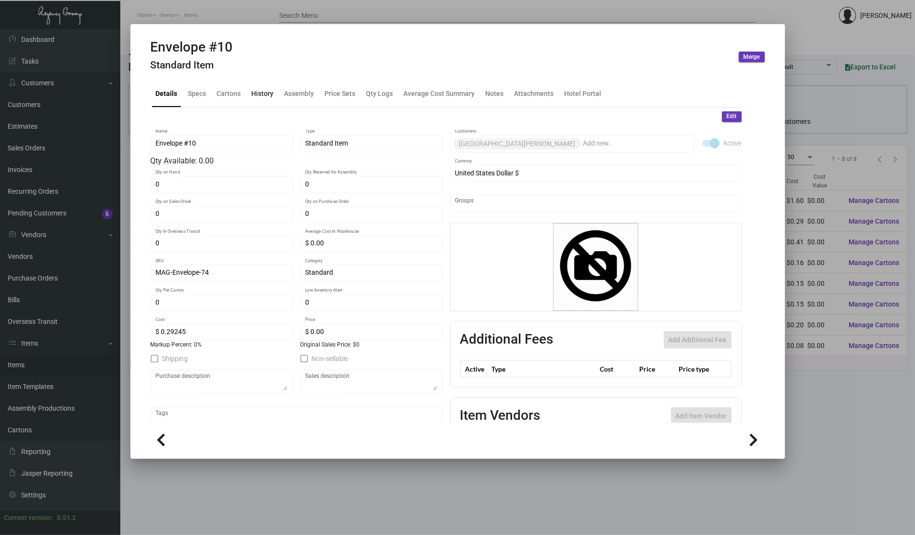
click at [272, 95] on div "History" at bounding box center [263, 94] width 22 height 10
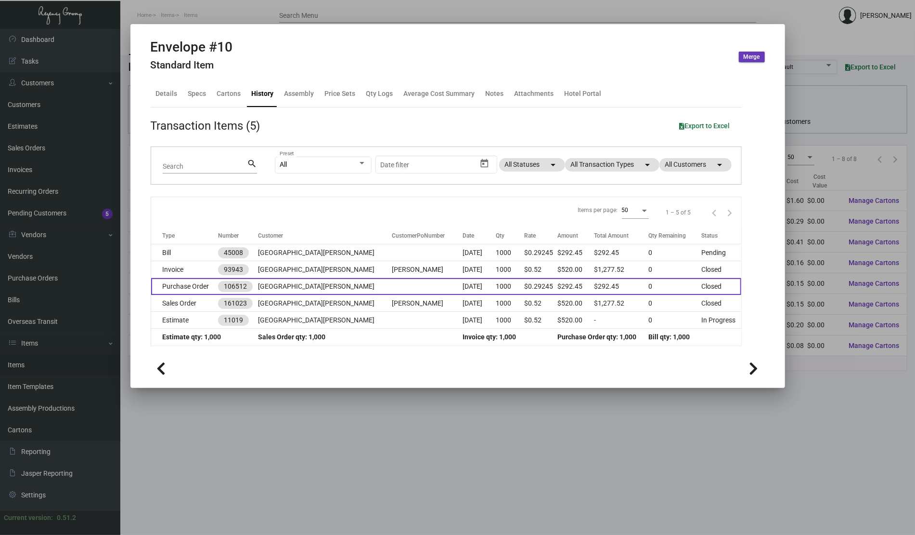
click at [337, 285] on td "[GEOGRAPHIC_DATA][PERSON_NAME]" at bounding box center [325, 286] width 134 height 17
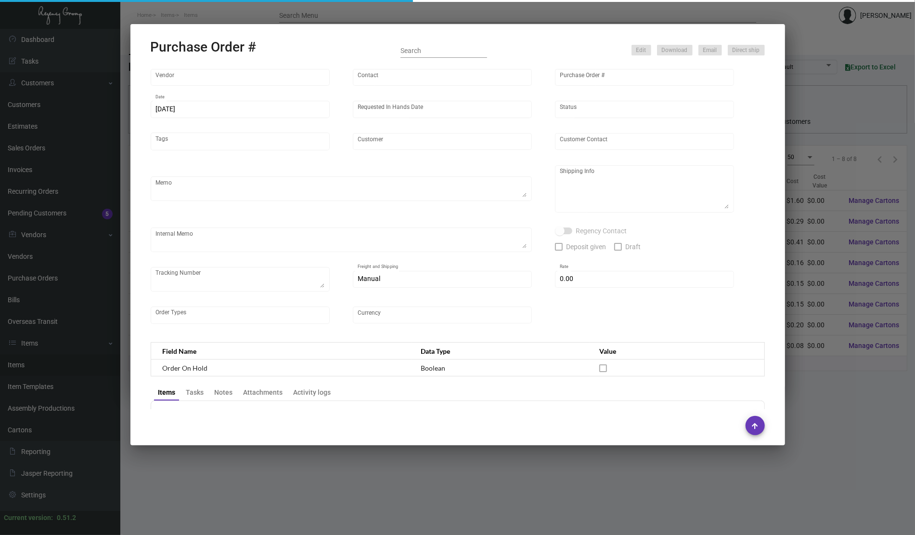
type input "Impact Printing"
type input "Impact Orders"
type input "106512"
type input "[DATE]"
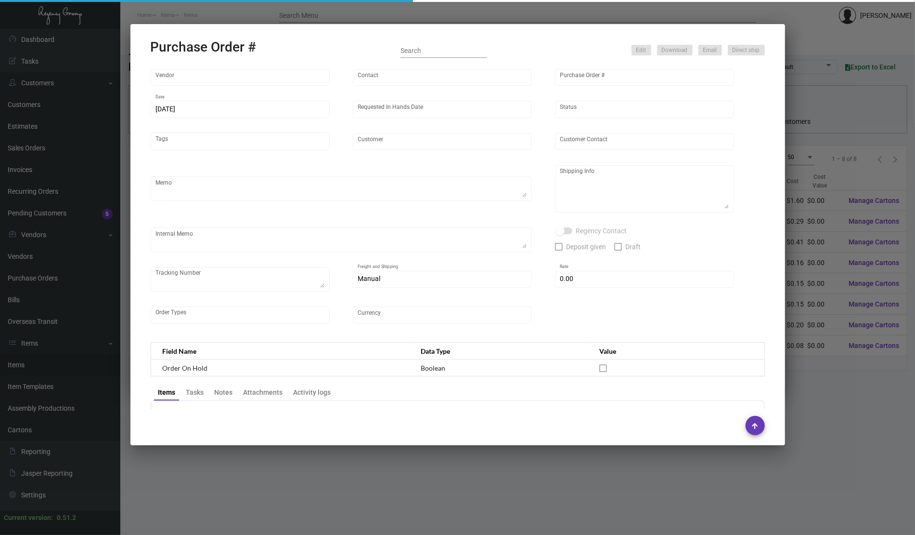
type input "[GEOGRAPHIC_DATA][PERSON_NAME]"
type input "[PERSON_NAME]"
type textarea "Quote# 50016 / Please reach out to SH for UPS labels."
type textarea "Hotel [PERSON_NAME] [STREET_ADDRESS]"
type textarea "7/23 - Proofs approved. 7/24 - Requested ESD. 7/26 Proofs approved 7/29 - Reque…"
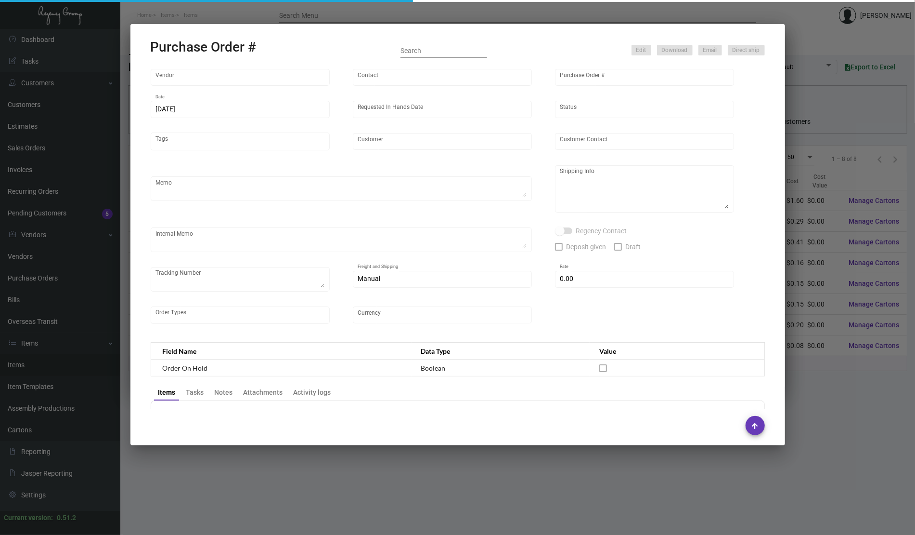
type input "$ 0.00"
type input "United States Dollar $"
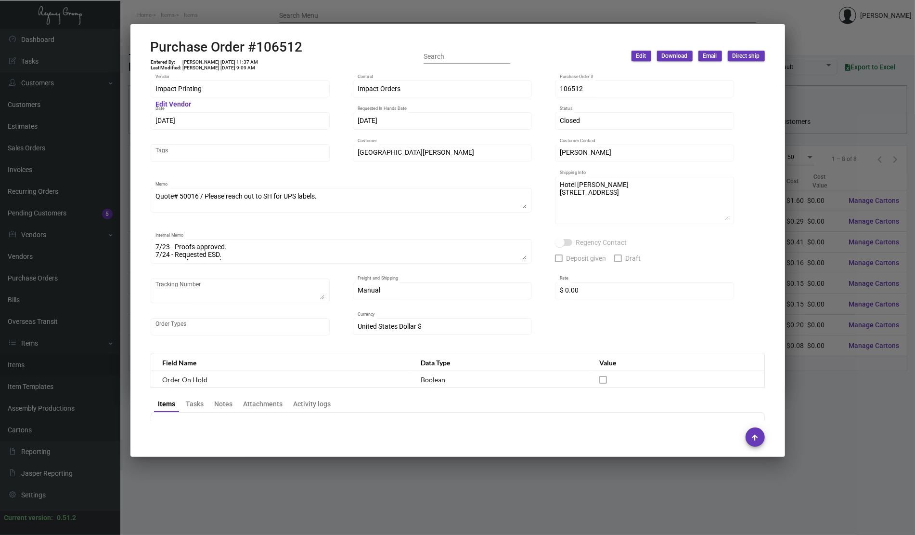
click at [283, 43] on h2 "Purchase Order #106512" at bounding box center [227, 47] width 152 height 16
copy h2 "106512"
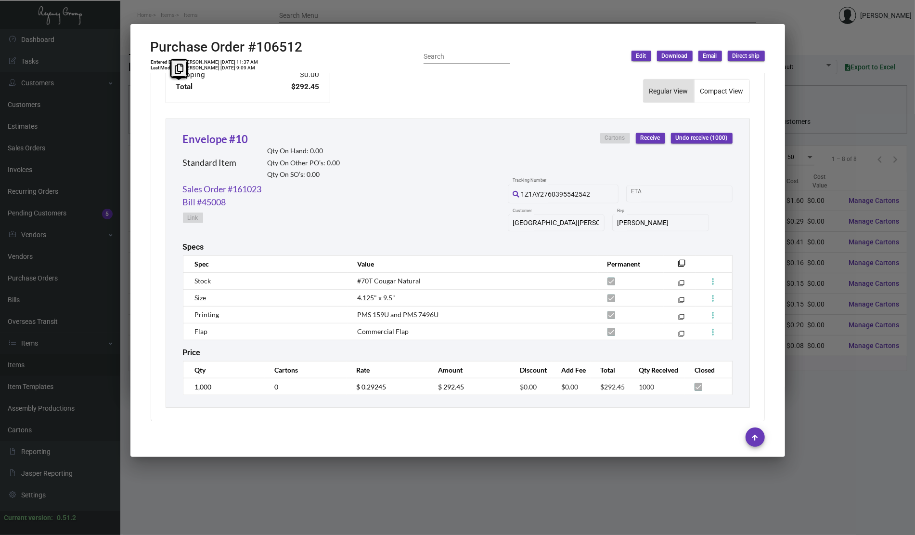
scroll to position [415, 0]
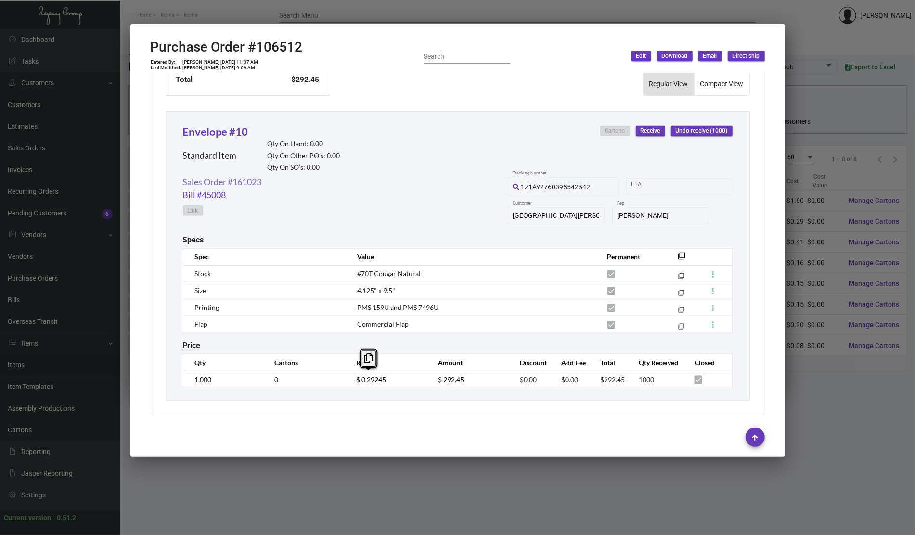
click at [262, 176] on link "Sales Order #161023" at bounding box center [222, 181] width 79 height 13
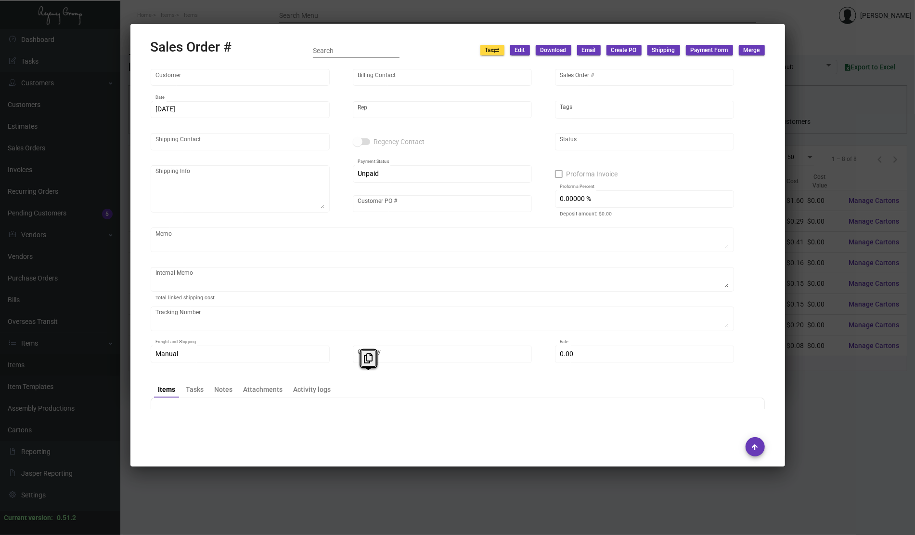
type input "[GEOGRAPHIC_DATA][PERSON_NAME]"
type input "Hotel [PERSON_NAME] Invoice"
type input "161023"
type input "[DATE]"
type input "[PERSON_NAME]"
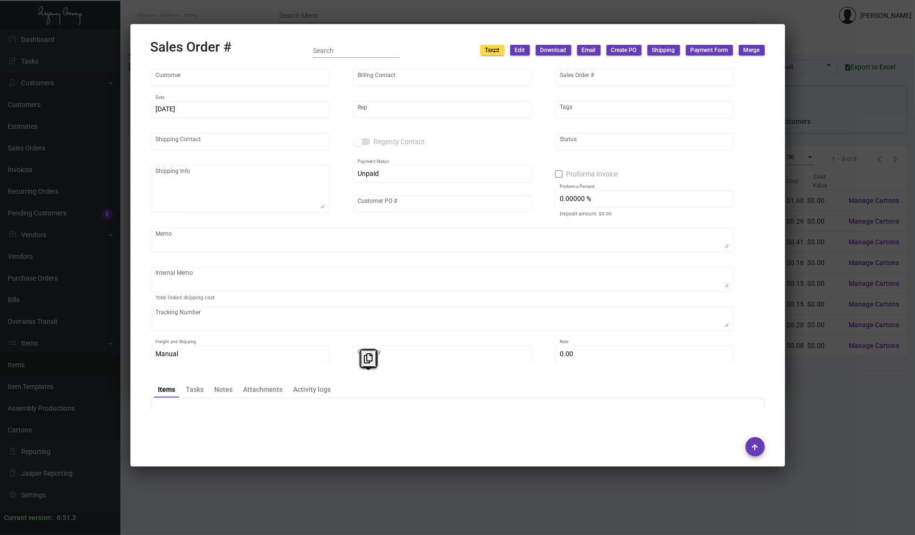
type input "[PERSON_NAME]"
type textarea "Hotel [PERSON_NAME] [STREET_ADDRESS]"
type input "[PERSON_NAME]"
type textarea "[DATE] Shipped from [PERSON_NAME] Printing by UPS Ground Cost $50.18 [DATE] Shi…"
type input "United States Dollar $"
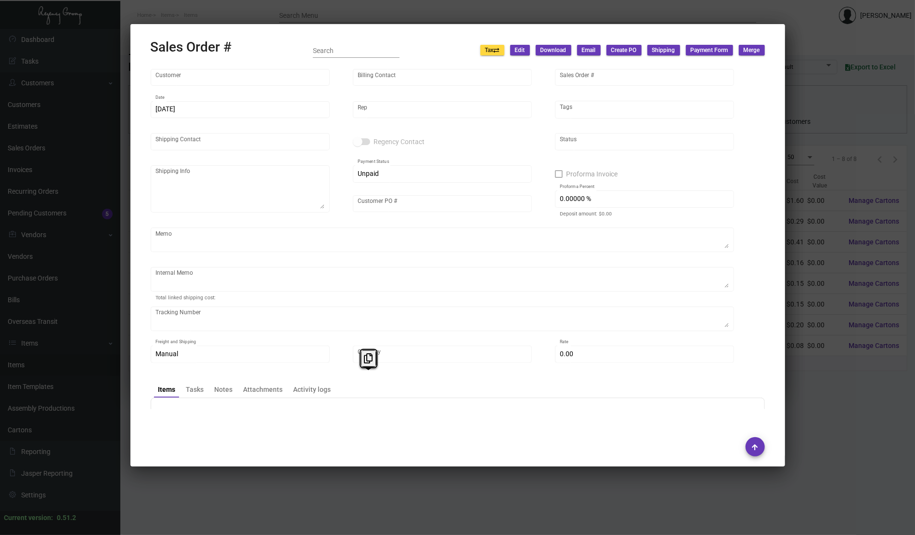
type input "$ 91.27"
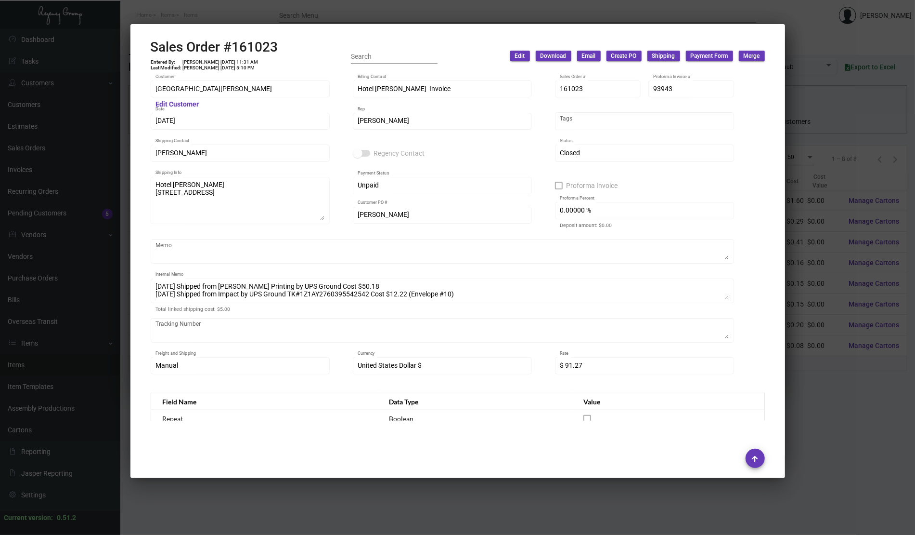
click at [268, 49] on h2 "Sales Order #161023" at bounding box center [215, 47] width 128 height 16
copy h2 "161023"
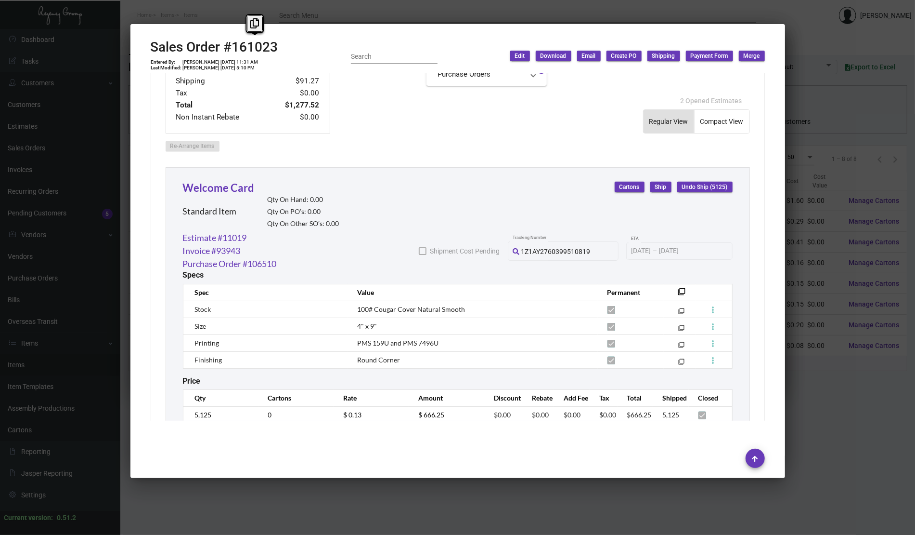
scroll to position [771, 0]
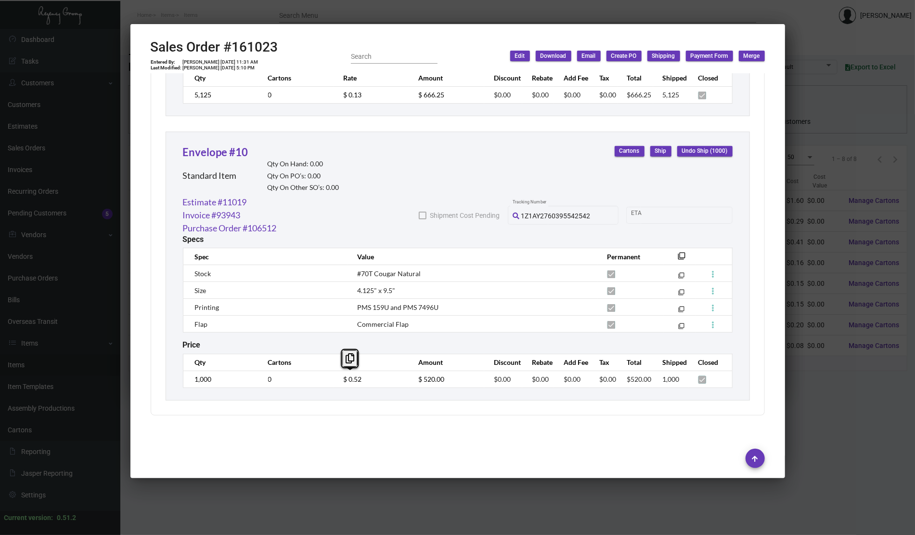
click at [97, 197] on div at bounding box center [457, 267] width 915 height 535
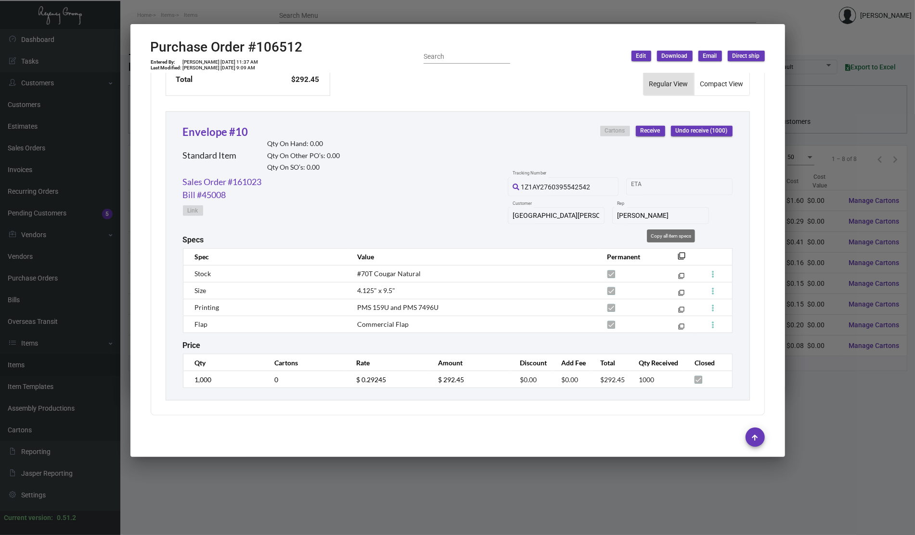
click at [679, 255] on mat-icon "filter_none" at bounding box center [683, 259] width 8 height 8
click at [66, 139] on div at bounding box center [457, 267] width 915 height 535
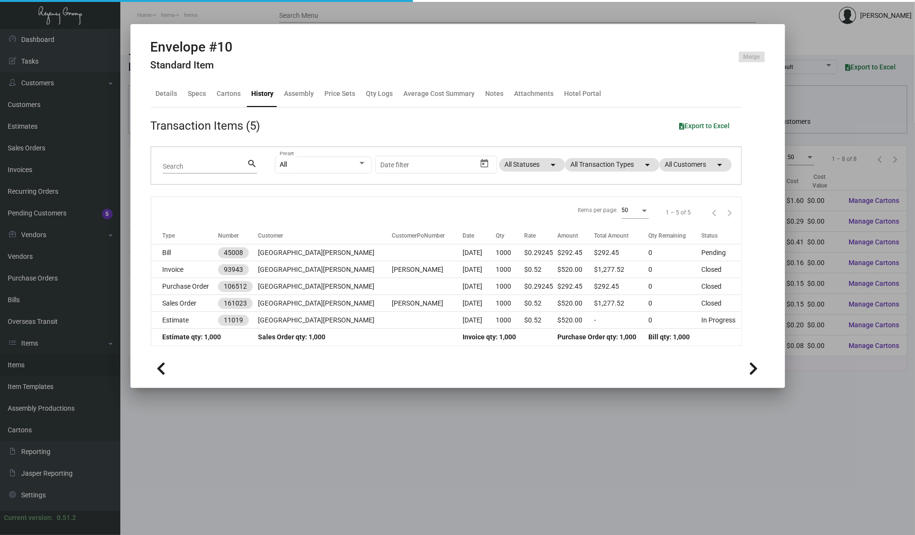
click at [56, 231] on div at bounding box center [457, 267] width 915 height 535
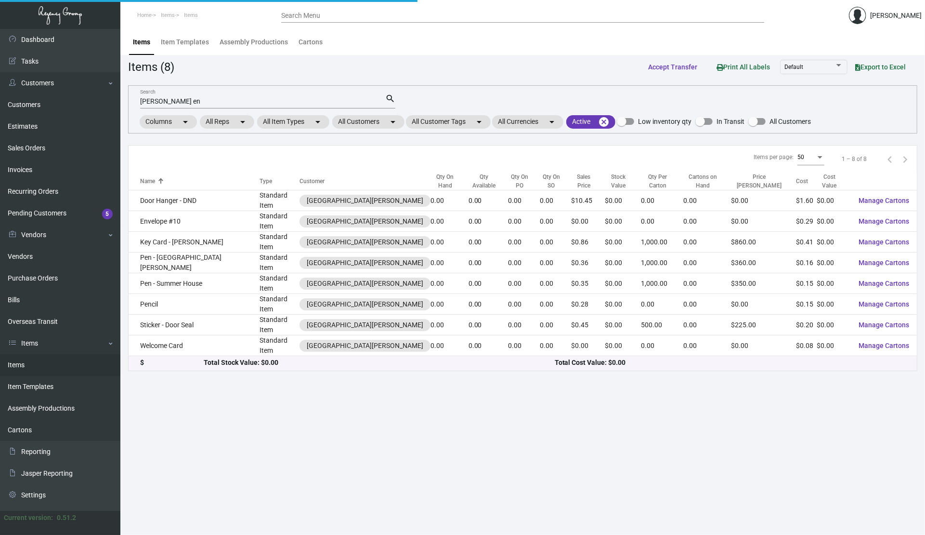
click at [210, 95] on div "[PERSON_NAME] en Search" at bounding box center [262, 100] width 245 height 15
click at [209, 98] on input "[PERSON_NAME] en" at bounding box center [262, 102] width 245 height 8
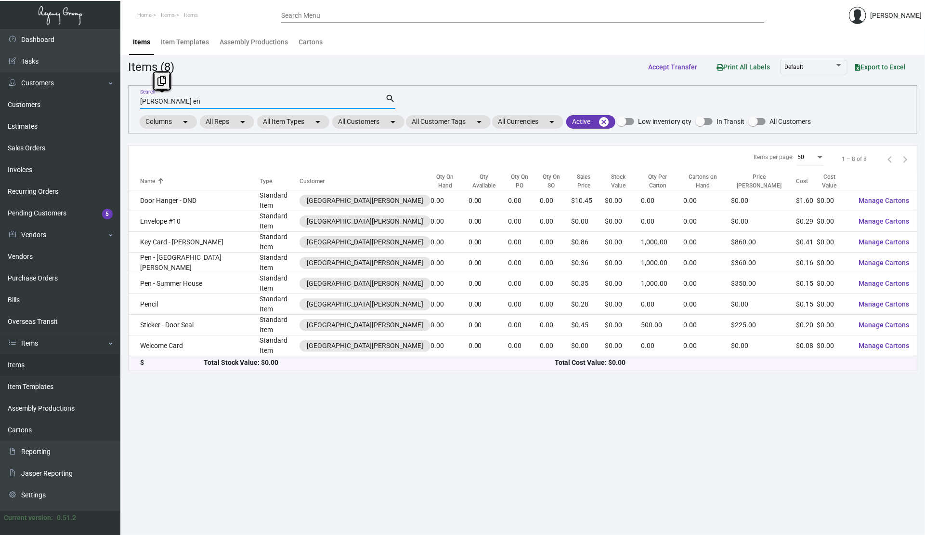
click at [209, 98] on input "[PERSON_NAME] en" at bounding box center [262, 102] width 245 height 8
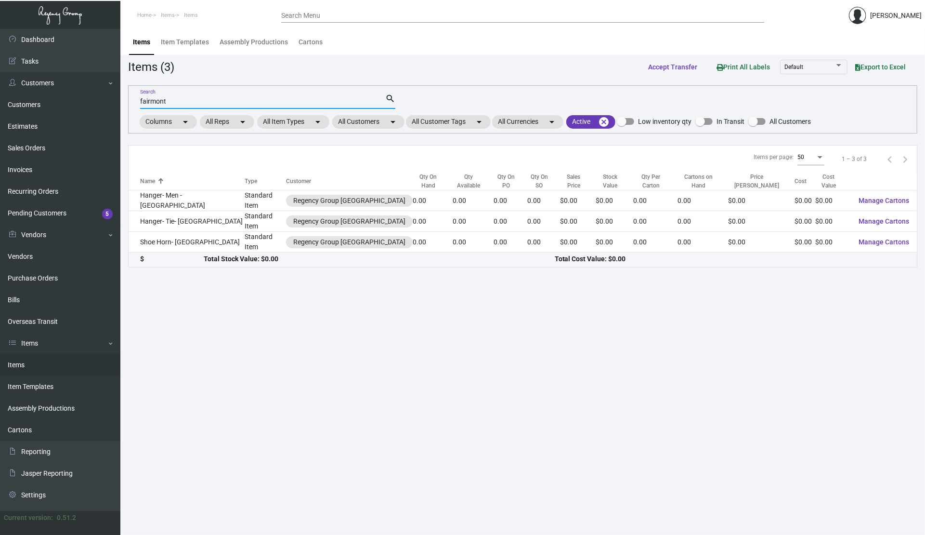
click at [29, 363] on link "Items" at bounding box center [60, 365] width 120 height 22
click at [296, 376] on main "Items Item Templates Assembly Productions Cartons Items (3) Accept Transfer Pri…" at bounding box center [522, 282] width 805 height 506
click at [328, 98] on input "fairmont" at bounding box center [262, 102] width 245 height 8
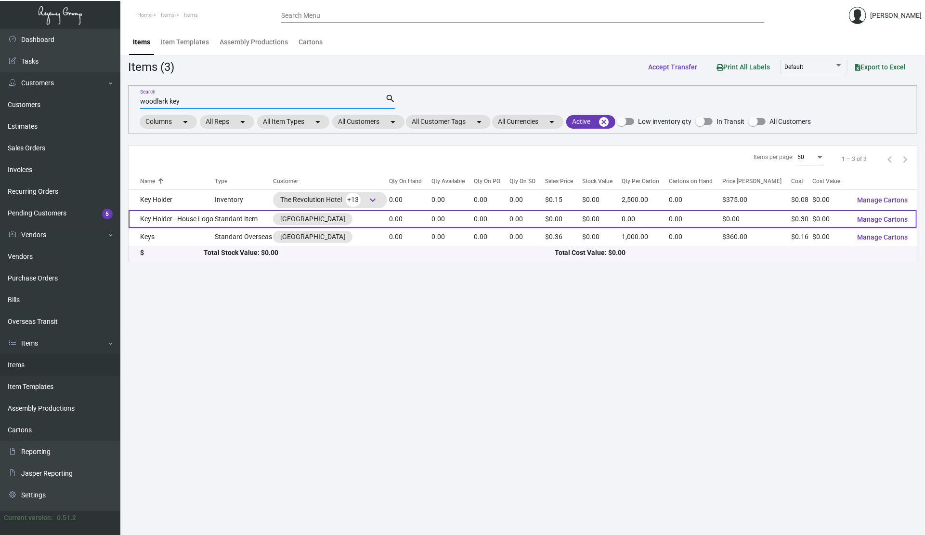
type input "woodlark key"
click at [171, 220] on td "Key Holder - House Logo" at bounding box center [172, 219] width 86 height 18
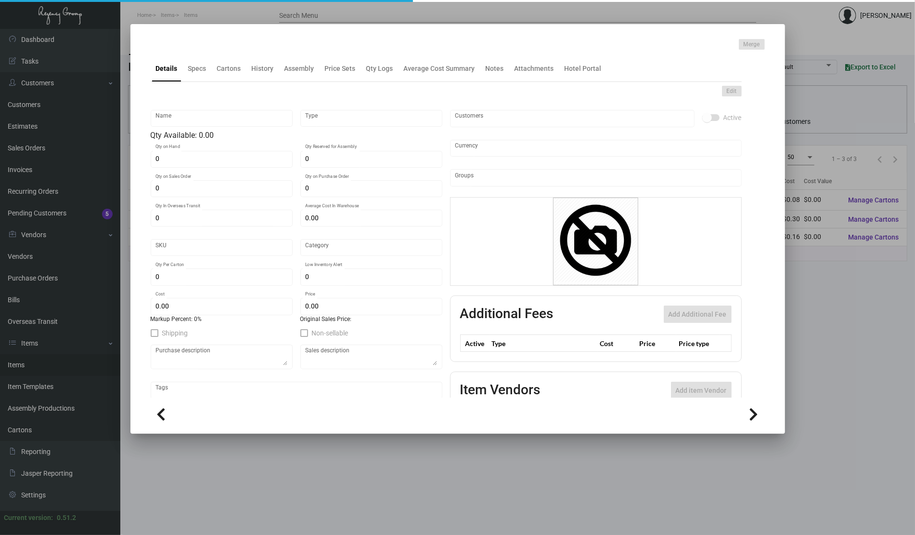
type input "Key Holder - House Logo"
type input "Standard Item"
type input "$ 0.00"
type input "Standard"
type input "$ 0.295"
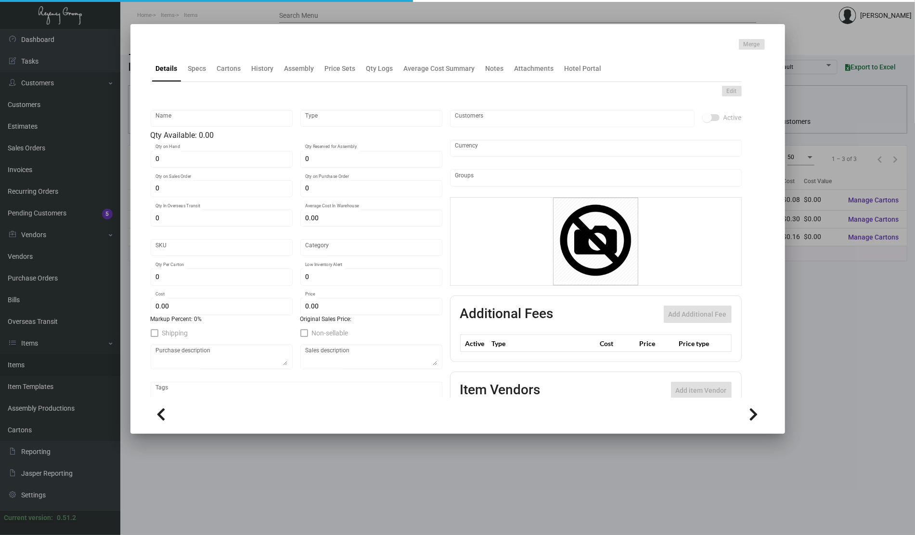
type input "$ 0.00"
checkbox input "true"
type input "United States Dollar $"
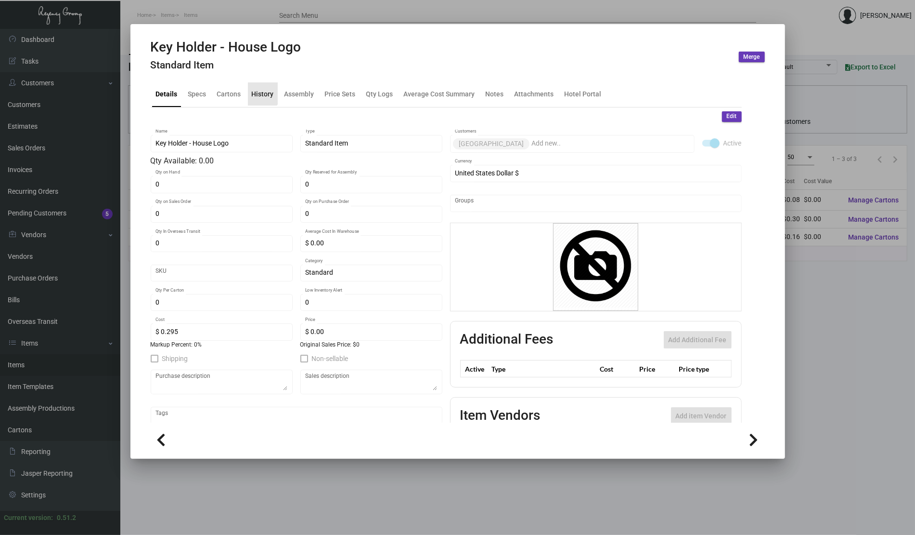
click at [253, 91] on div "History" at bounding box center [263, 94] width 22 height 10
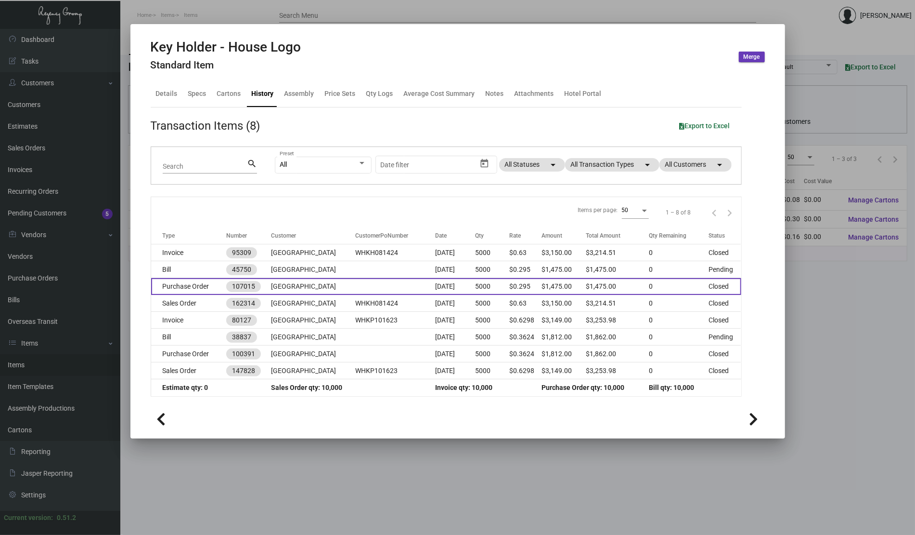
click at [201, 285] on td "Purchase Order" at bounding box center [189, 286] width 76 height 17
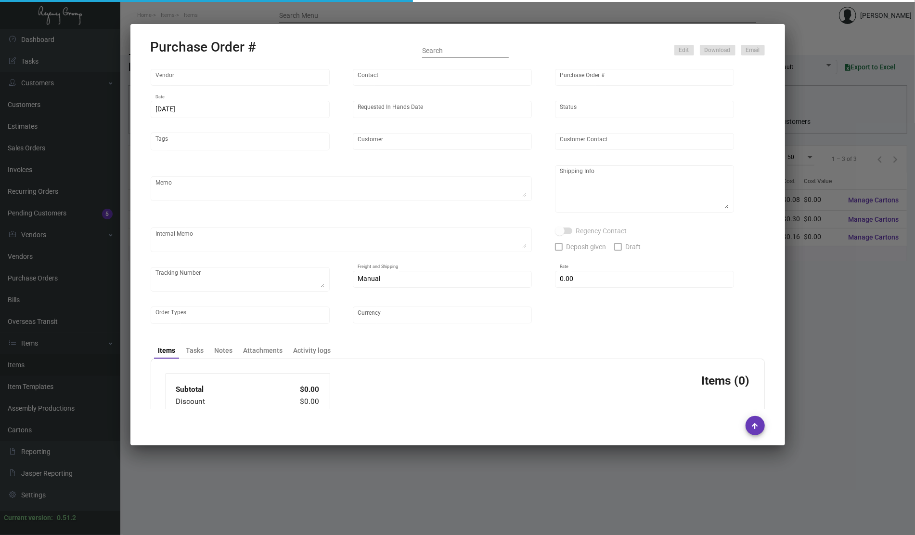
type input "Evergreen Manufacturing"
type input "[PERSON_NAME]"
type input "107015"
type input "[DATE]"
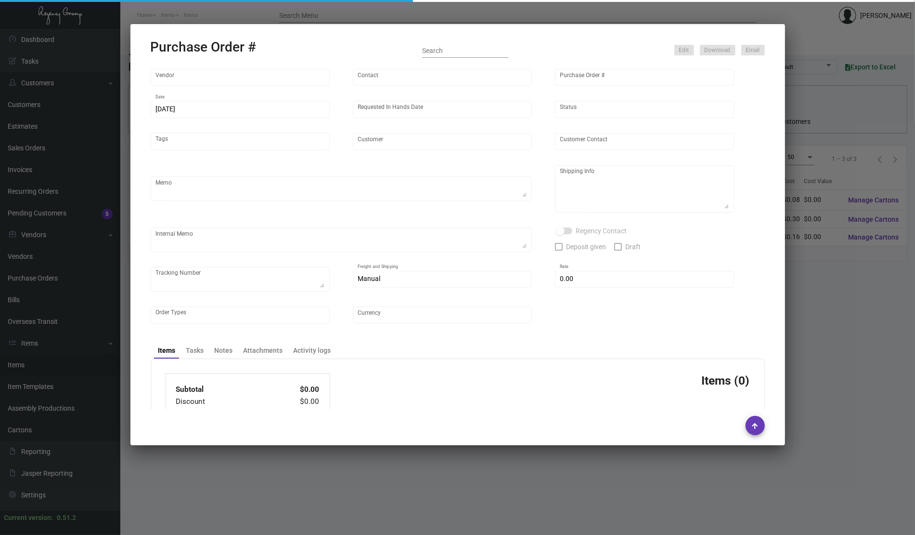
type input "[GEOGRAPHIC_DATA]"
type input "[PERSON_NAME]"
type textarea "PLEASE SEND PDF PROOFS TO OUR ART TEAM ; [EMAIL_ADDRESS][DOMAIN_NAME] WITH ME I…"
type textarea "[GEOGRAPHIC_DATA] - [PERSON_NAME] Billing [STREET_ADDRESS]"
type textarea "8.22 - Vendors confirmation # is 33806 and the approx. ship date is set for 9/1…"
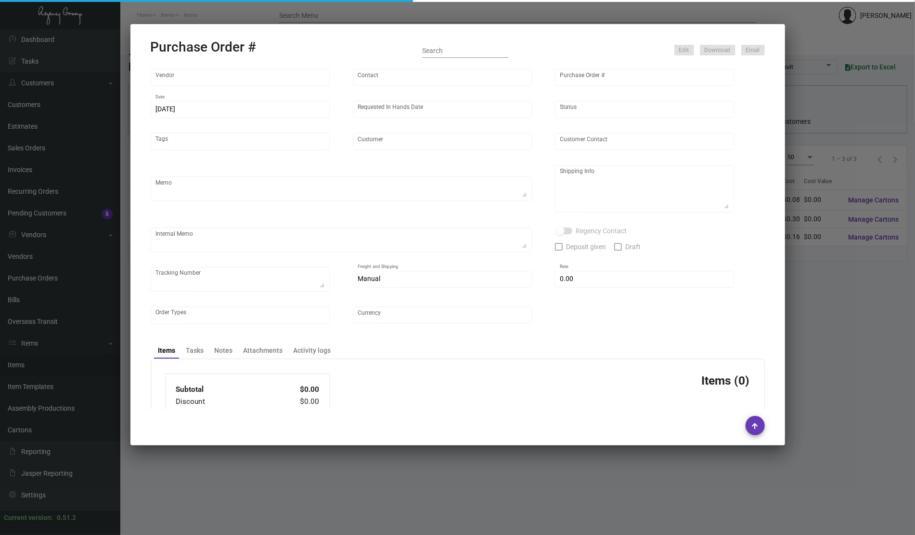
type input "$ 0.00"
type input "United States Dollar $"
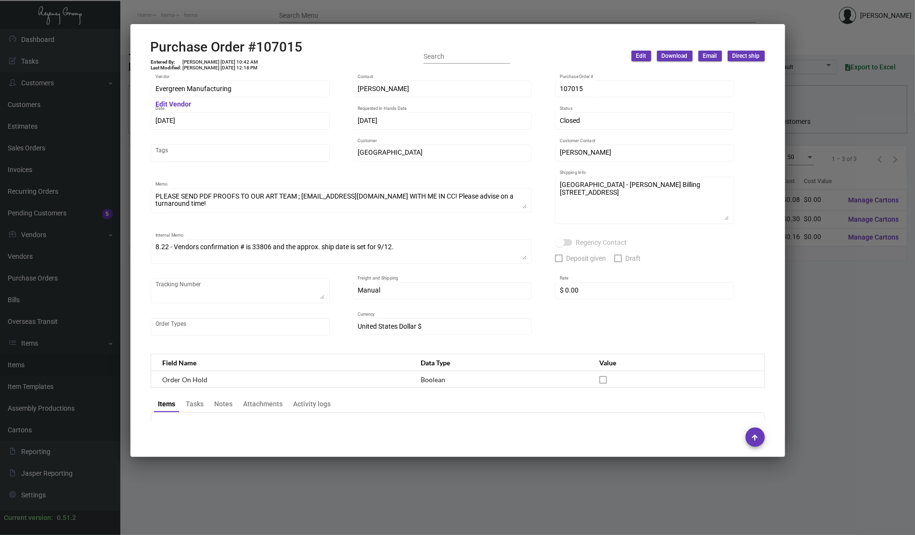
click at [277, 47] on h2 "Purchase Order #107015" at bounding box center [227, 47] width 152 height 16
copy h2 "107015"
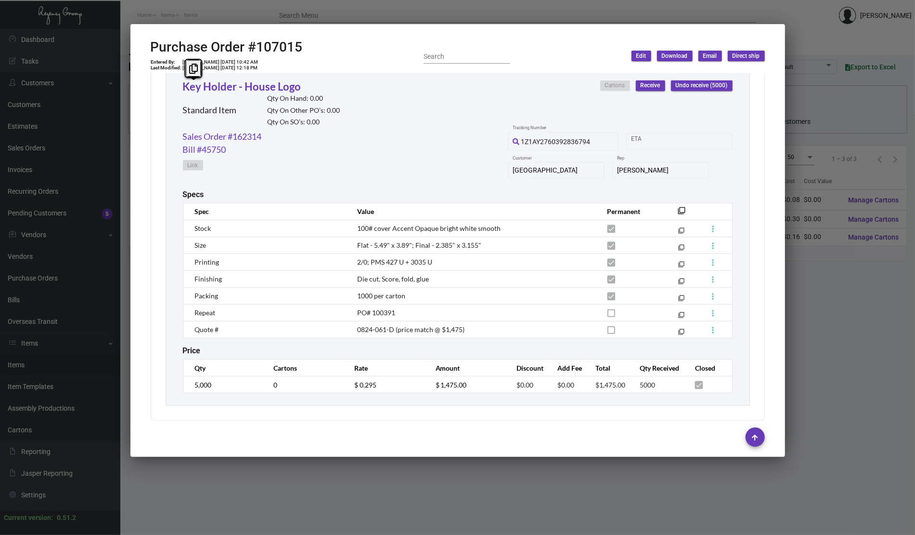
scroll to position [465, 0]
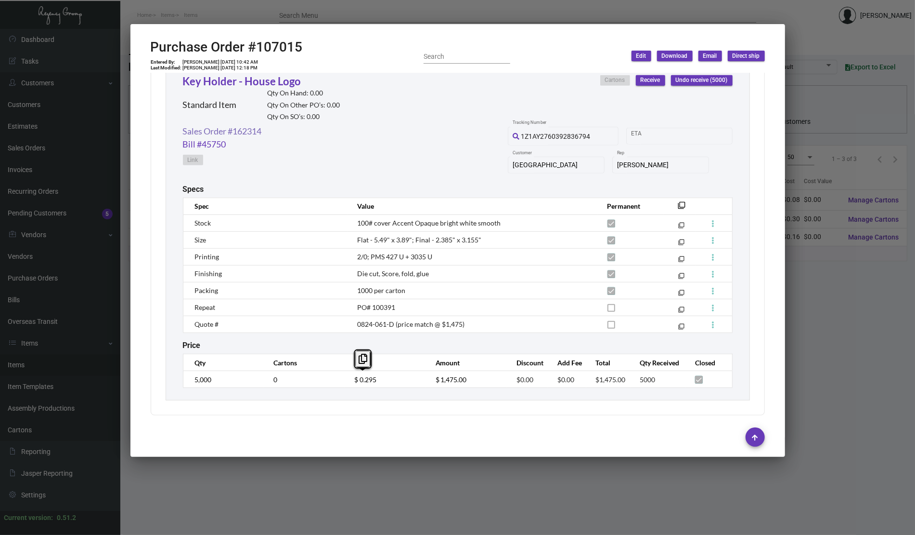
click at [248, 135] on link "Sales Order #162314" at bounding box center [222, 131] width 79 height 13
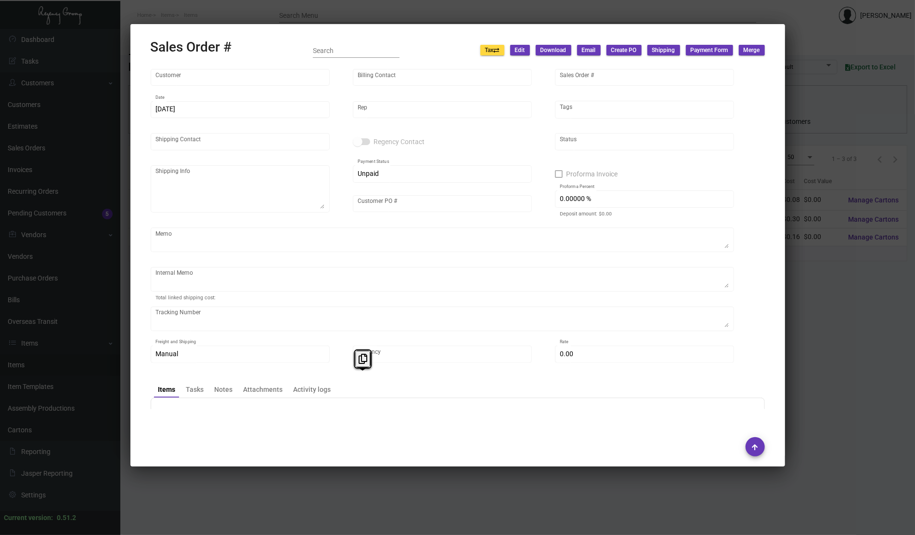
type input "[GEOGRAPHIC_DATA]"
type input "[PERSON_NAME]"
type input "162314"
type input "[DATE]"
type input "[PERSON_NAME]"
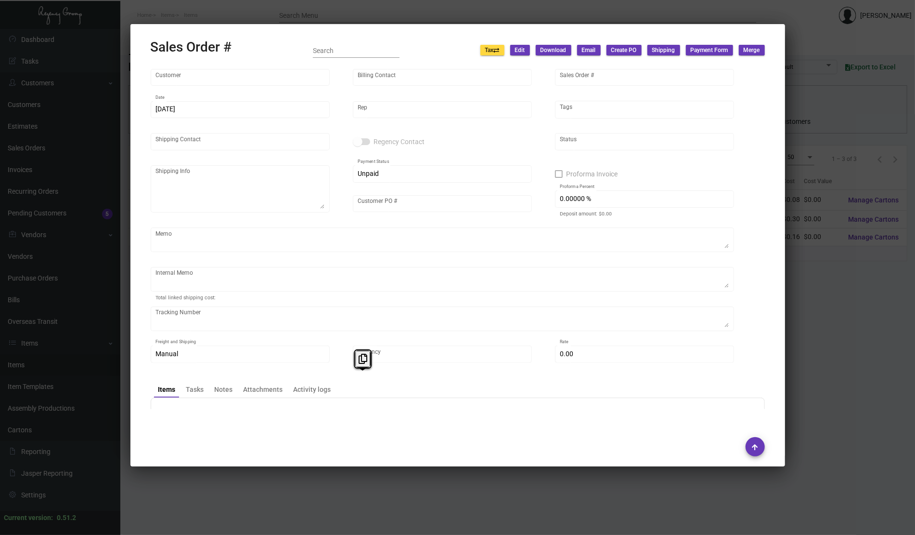
type input "[PERSON_NAME]"
type textarea "[GEOGRAPHIC_DATA] - [PERSON_NAME] Billing [STREET_ADDRESS]"
type input "WHKH081424"
type textarea "Customer approval email attached~ [DATE] Shipped from Evergreen by UPS Ground C…"
type input "United States Dollar $"
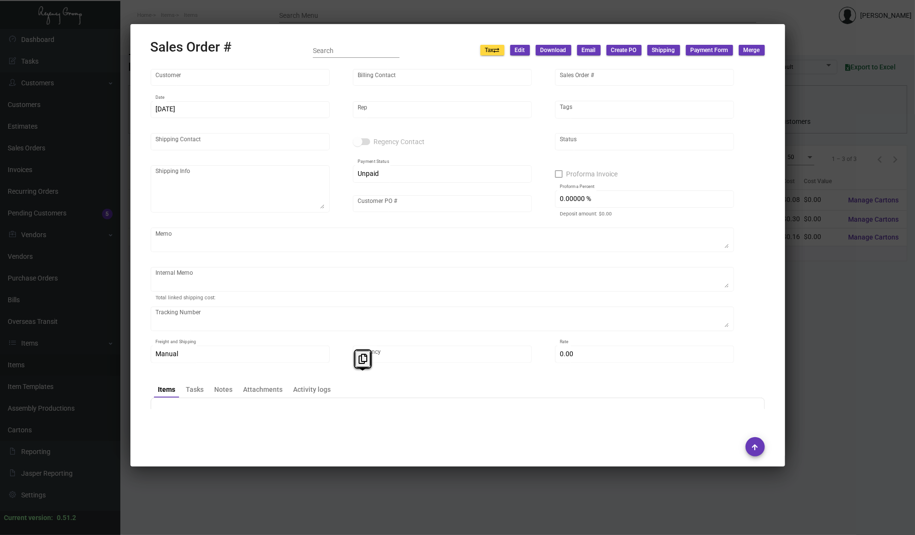
type input "$ 64.51"
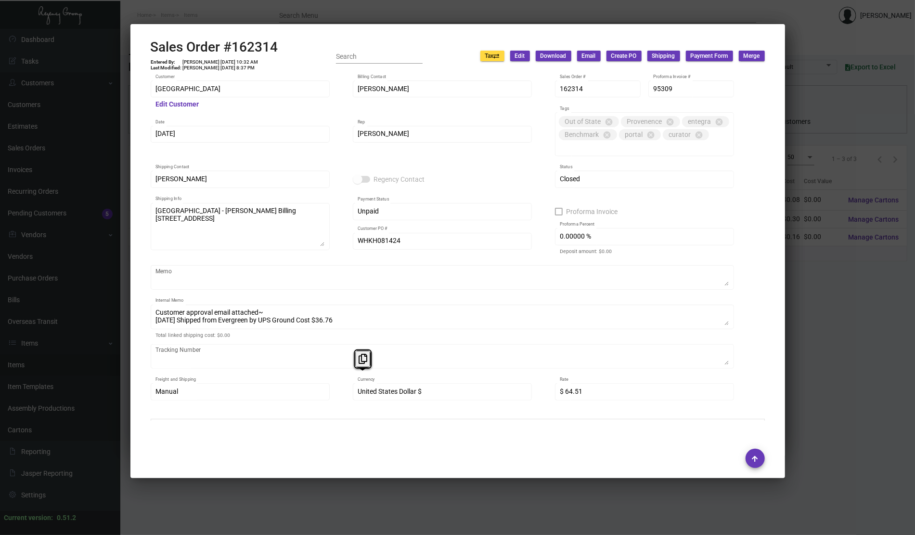
click at [251, 46] on h2 "Sales Order #162314" at bounding box center [215, 47] width 128 height 16
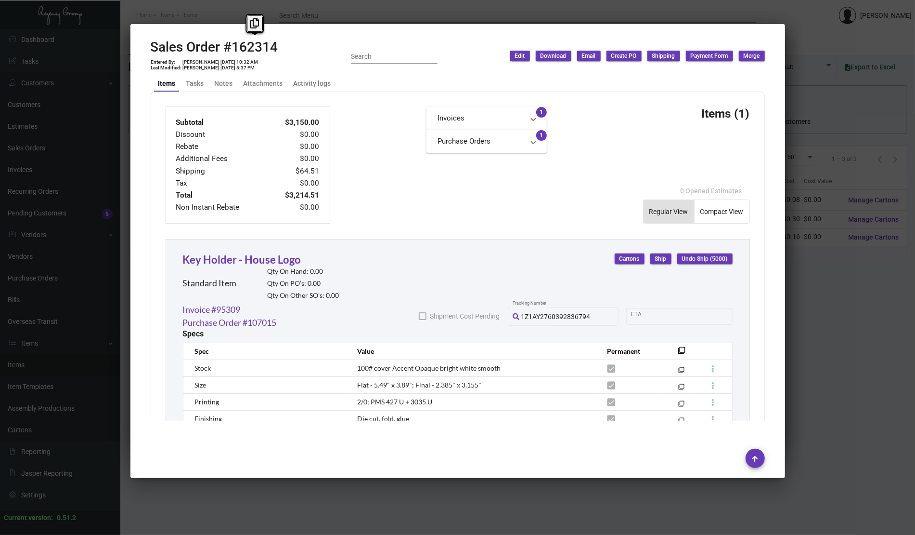
scroll to position [482, 0]
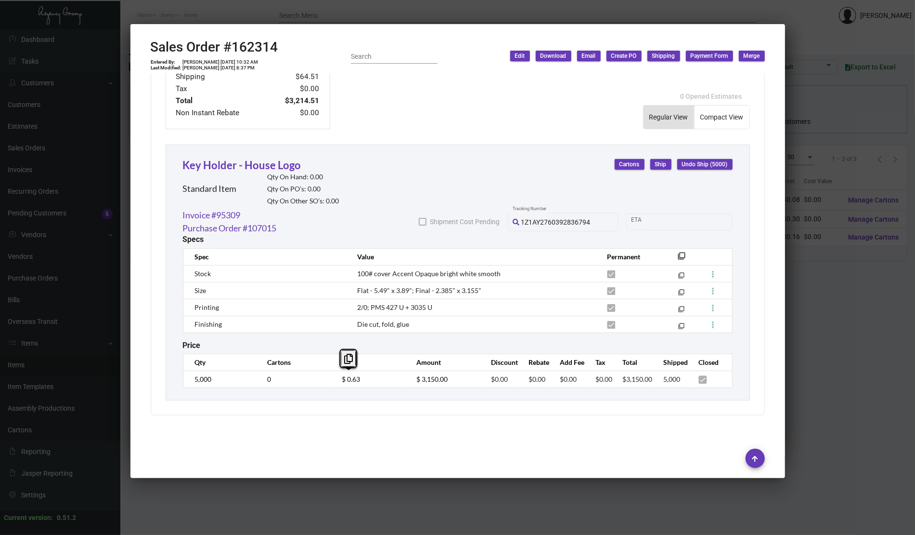
click at [85, 172] on div at bounding box center [457, 267] width 915 height 535
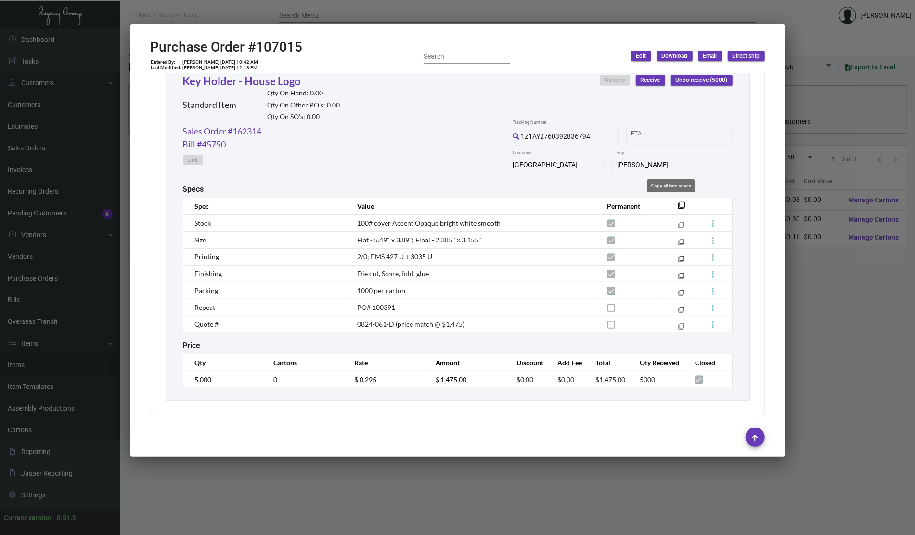
click at [679, 204] on mat-icon "filter_none" at bounding box center [683, 208] width 8 height 8
